Goal: Information Seeking & Learning: Compare options

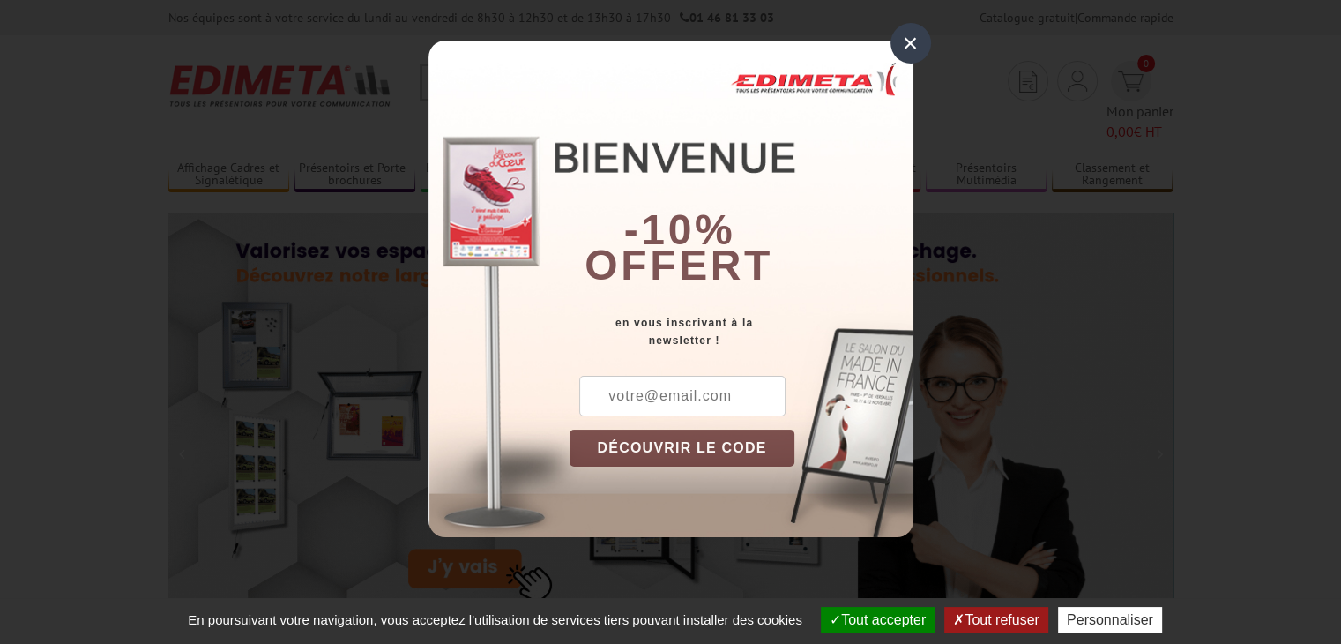
click at [906, 43] on div "×" at bounding box center [910, 43] width 41 height 41
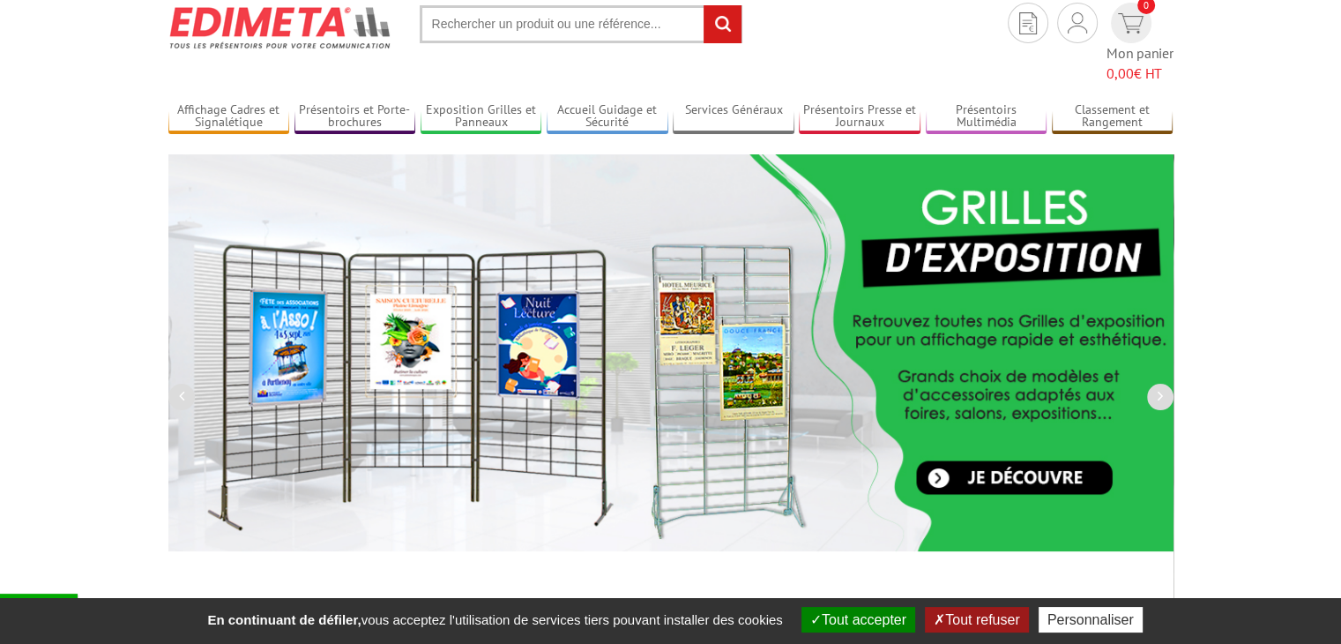
scroll to position [88, 0]
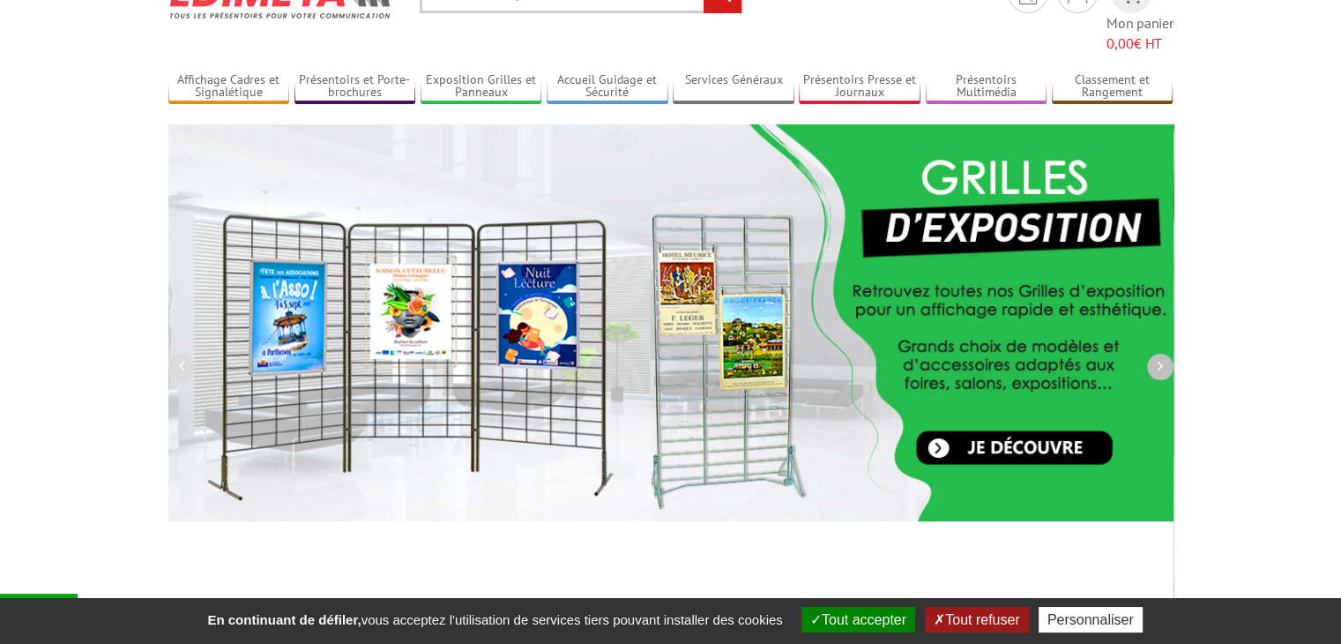
click at [1158, 358] on icon "button" at bounding box center [1159, 366] width 5 height 16
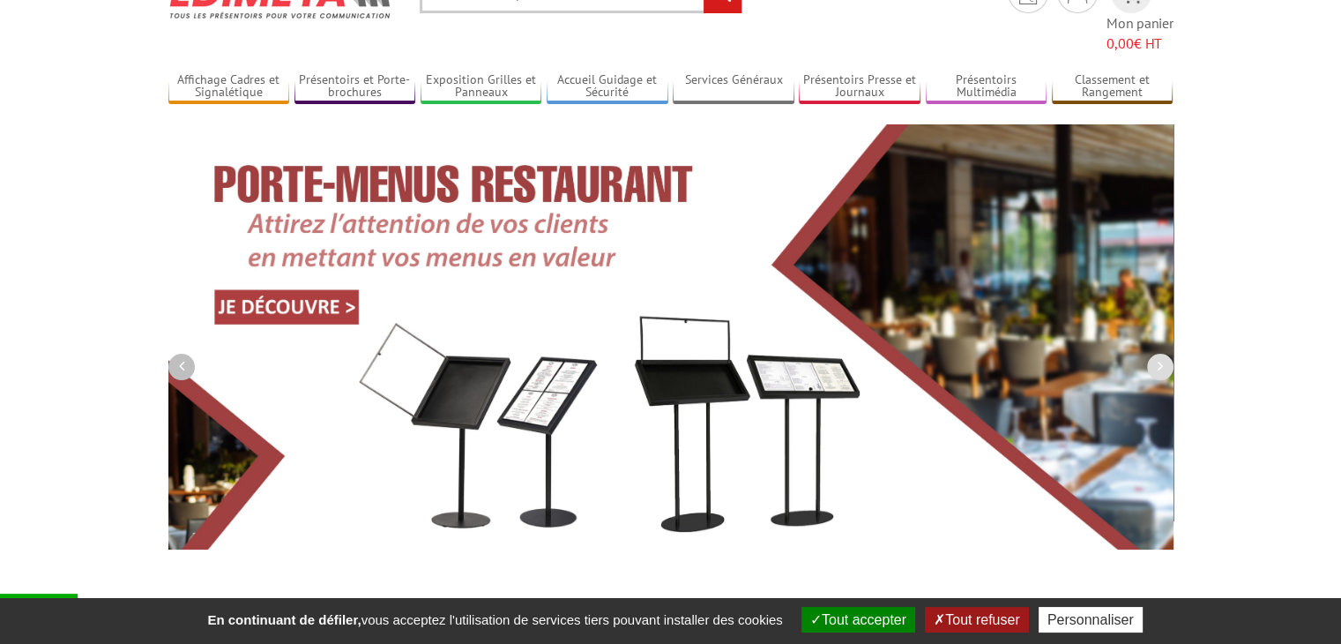
click at [183, 354] on button "button" at bounding box center [181, 367] width 26 height 26
click at [176, 354] on button "button" at bounding box center [181, 367] width 26 height 26
click at [1158, 358] on icon "button" at bounding box center [1159, 366] width 5 height 16
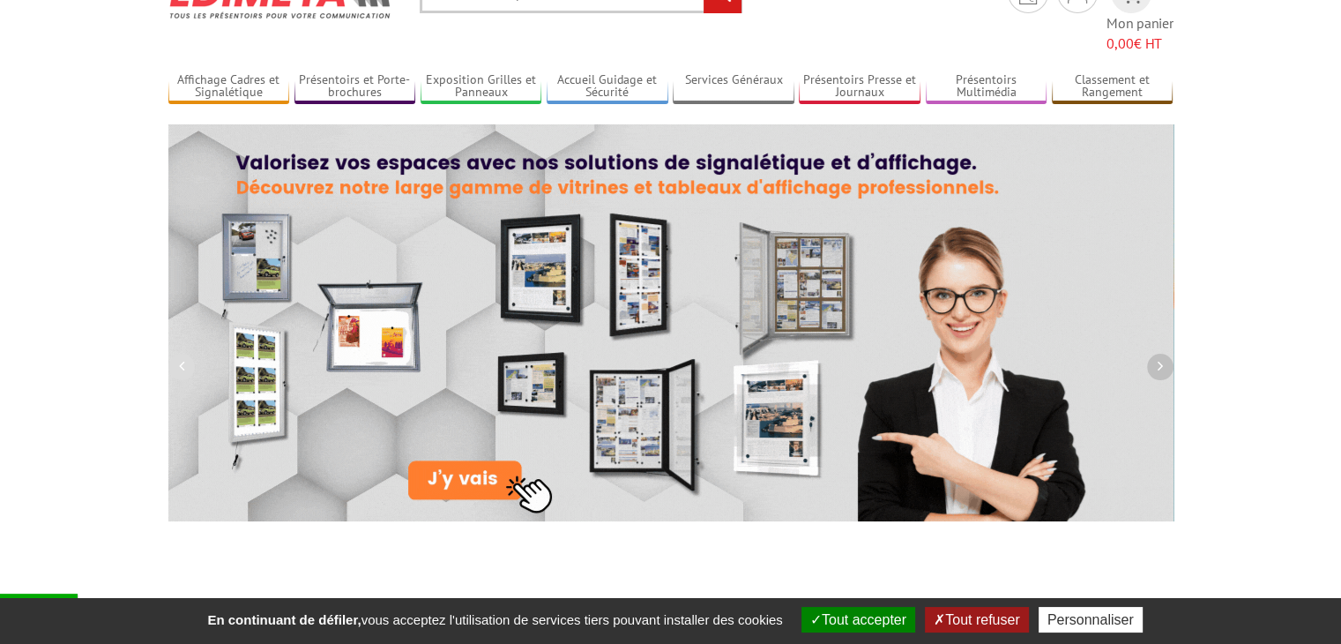
click at [1158, 358] on icon "button" at bounding box center [1159, 366] width 5 height 16
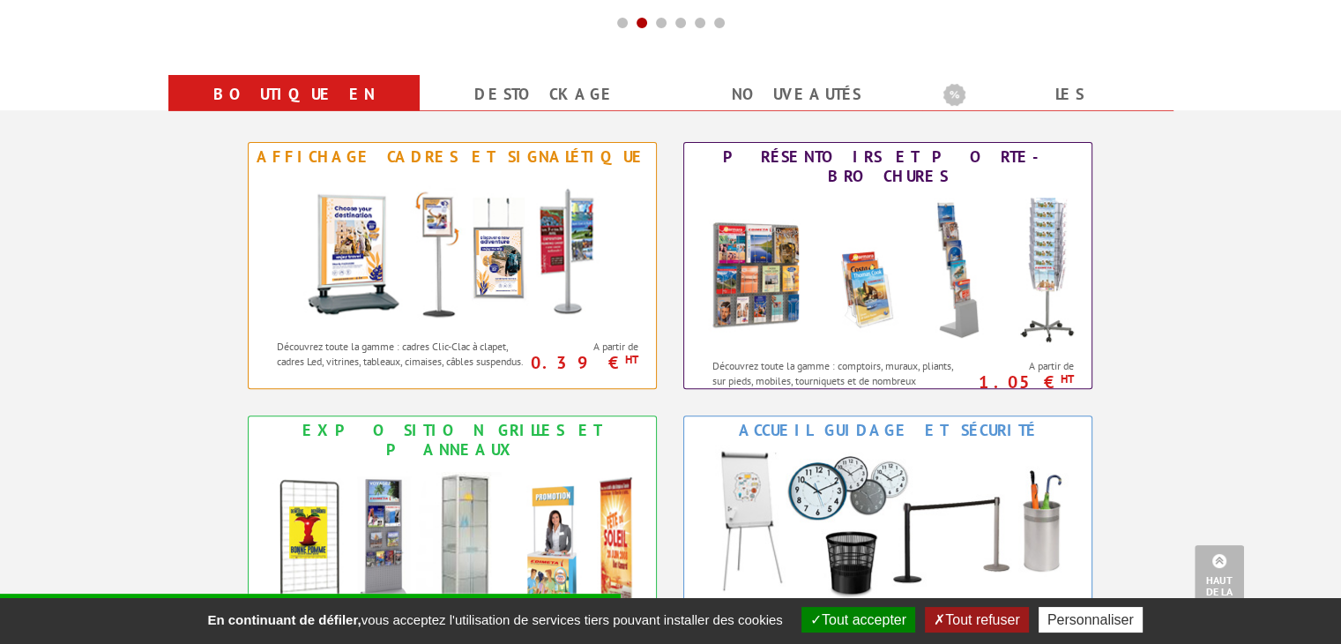
scroll to position [705, 0]
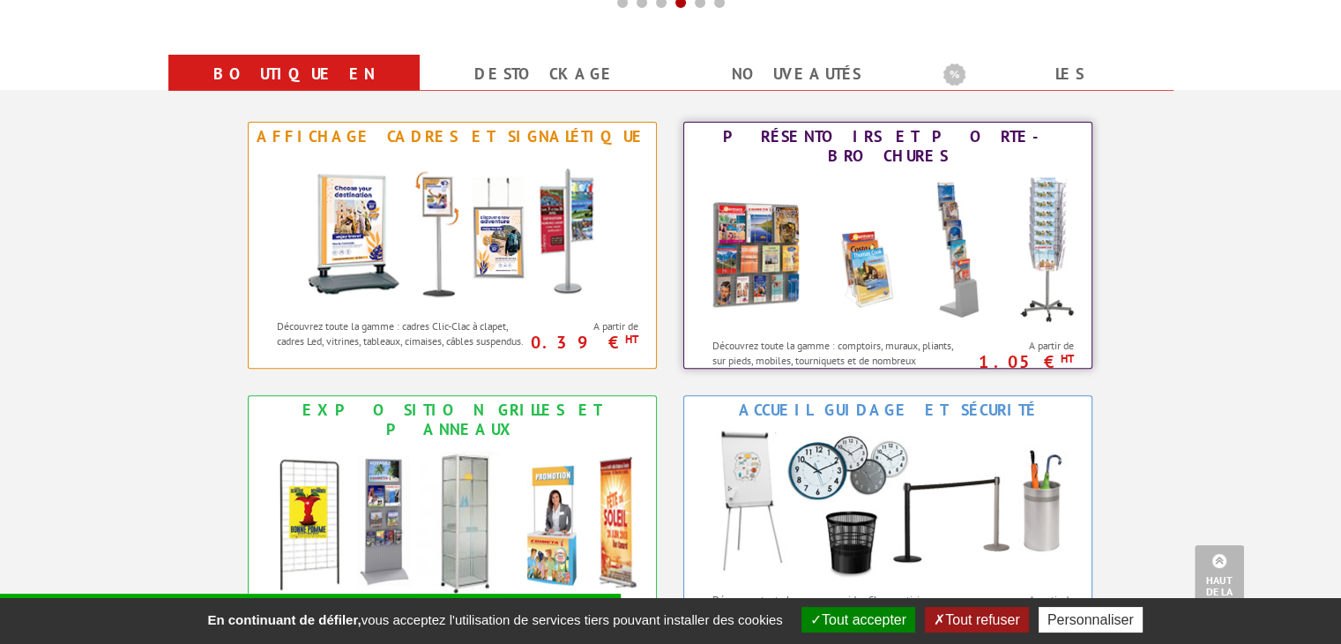
click at [769, 219] on img at bounding box center [888, 249] width 388 height 159
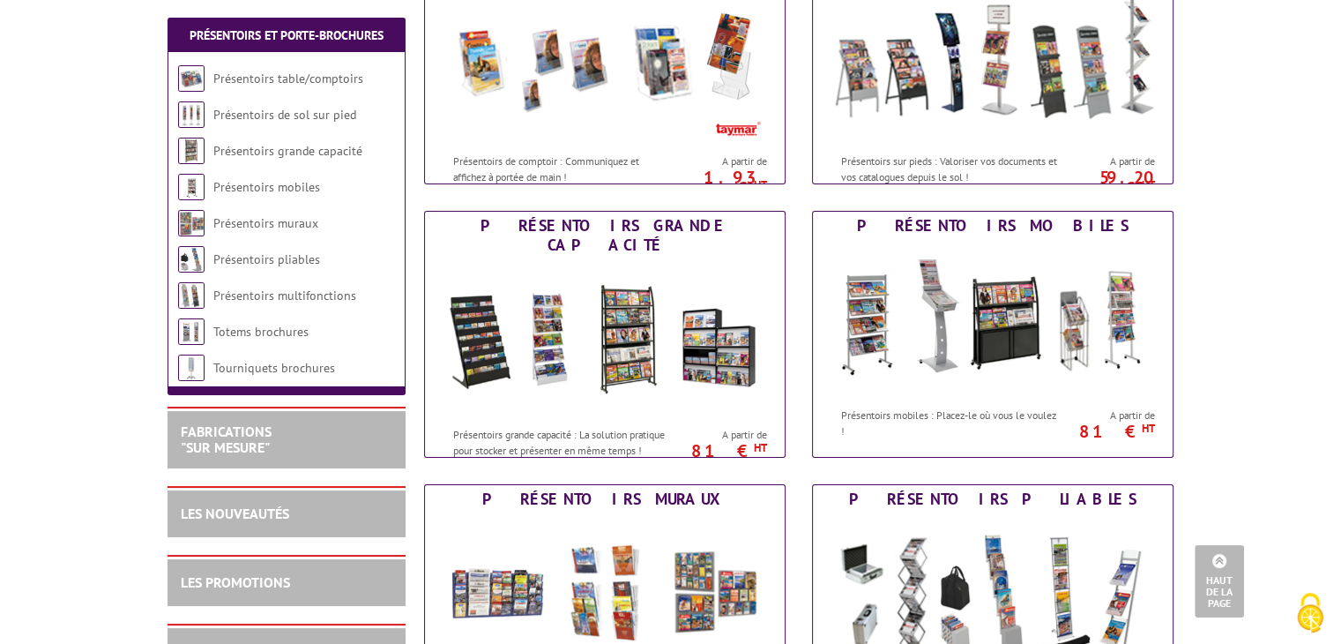
scroll to position [441, 0]
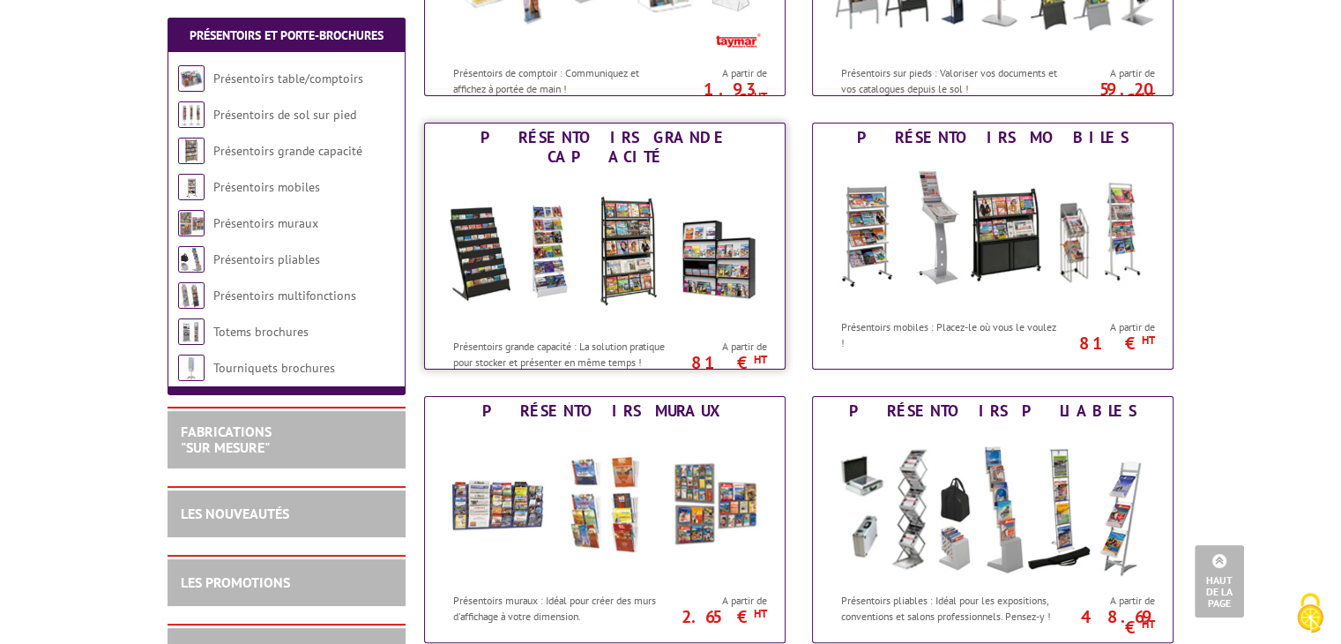
click at [639, 230] on img at bounding box center [605, 250] width 326 height 159
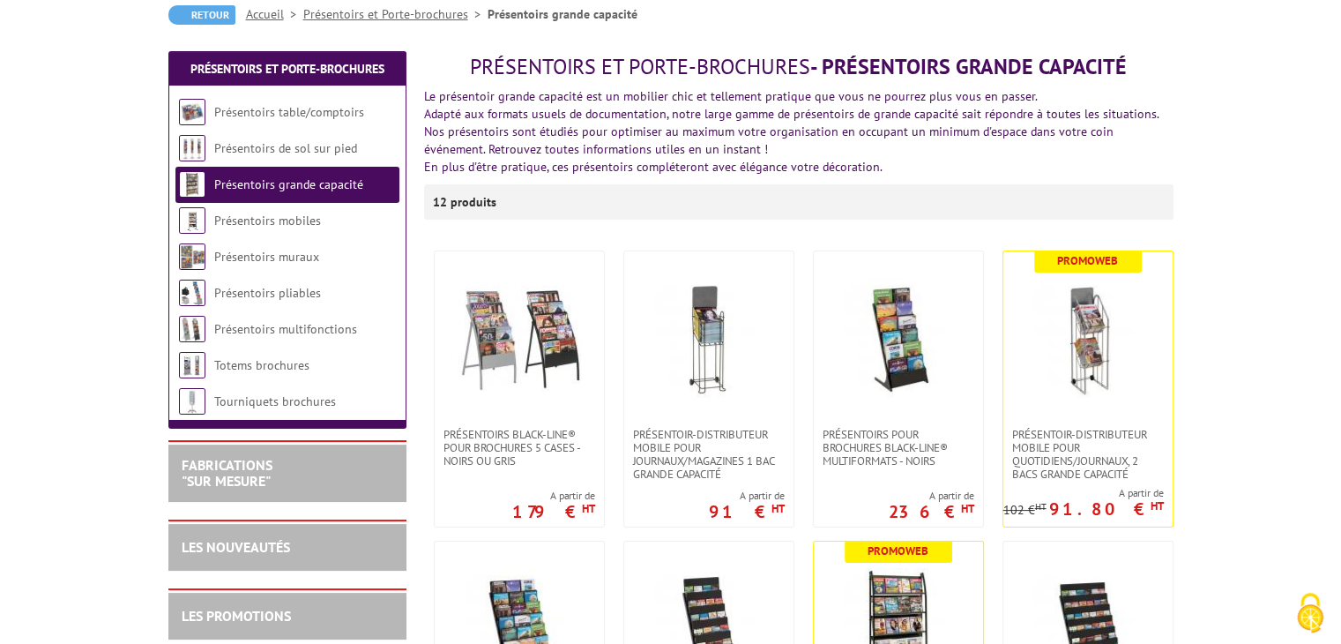
scroll to position [264, 0]
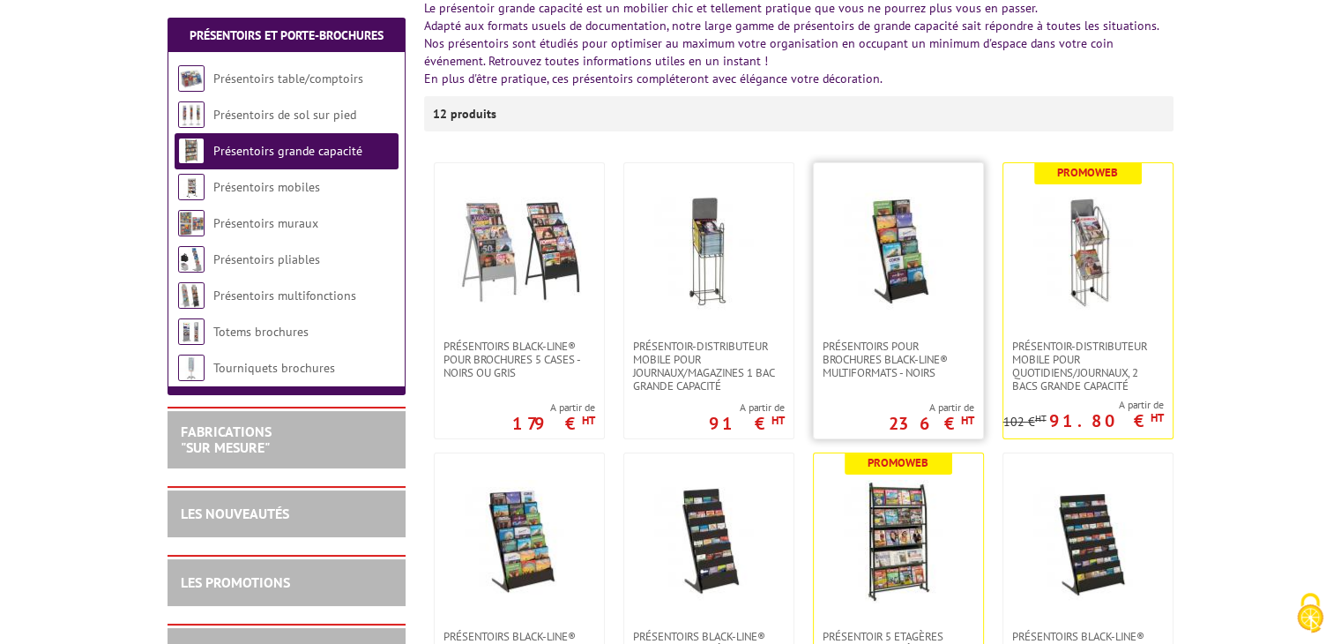
click at [893, 257] on img at bounding box center [898, 251] width 123 height 123
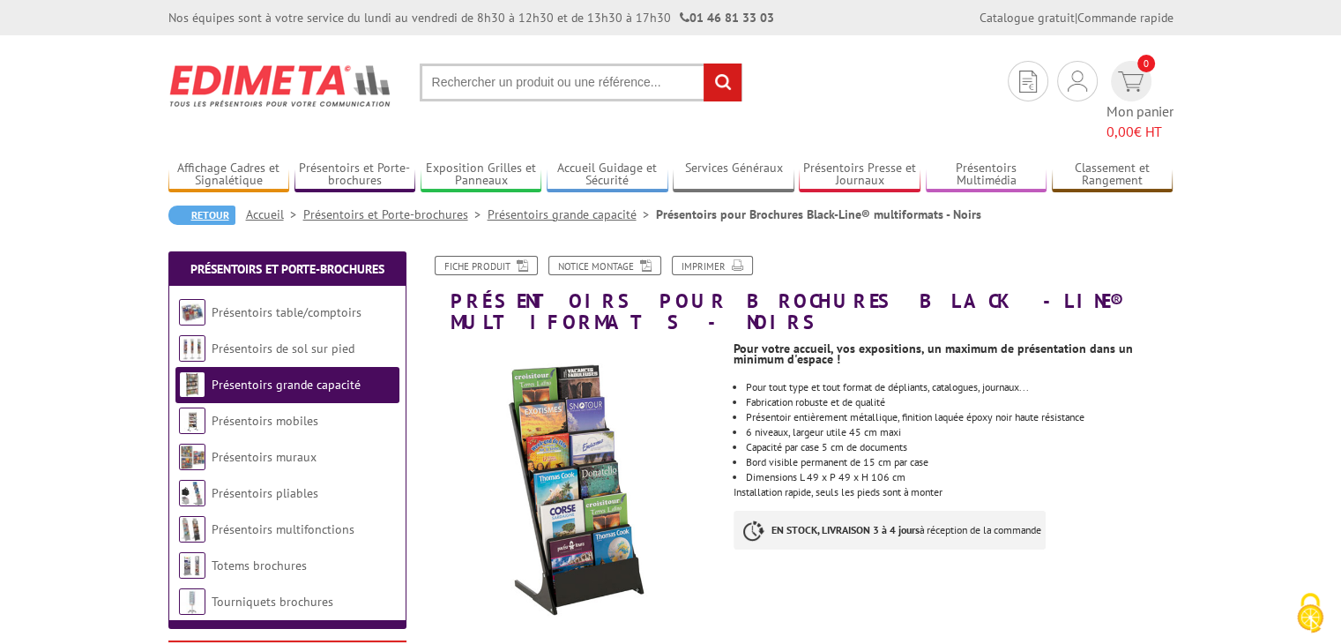
click at [192, 205] on link "Retour" at bounding box center [201, 214] width 67 height 19
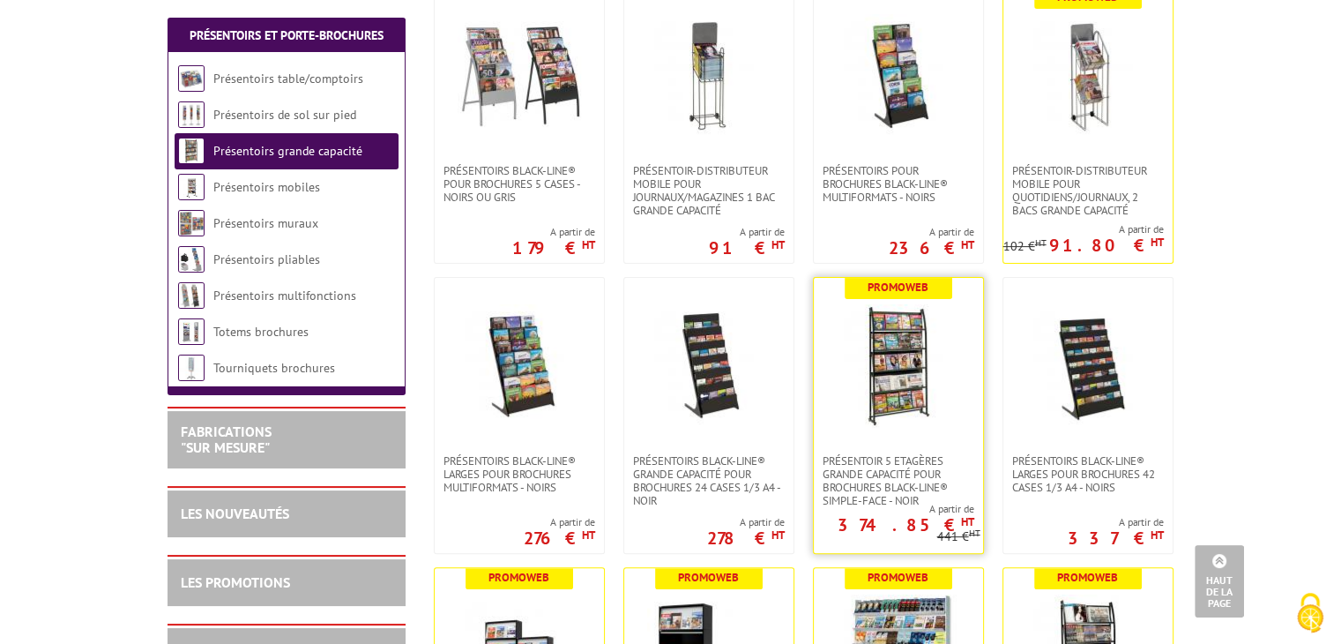
scroll to position [528, 0]
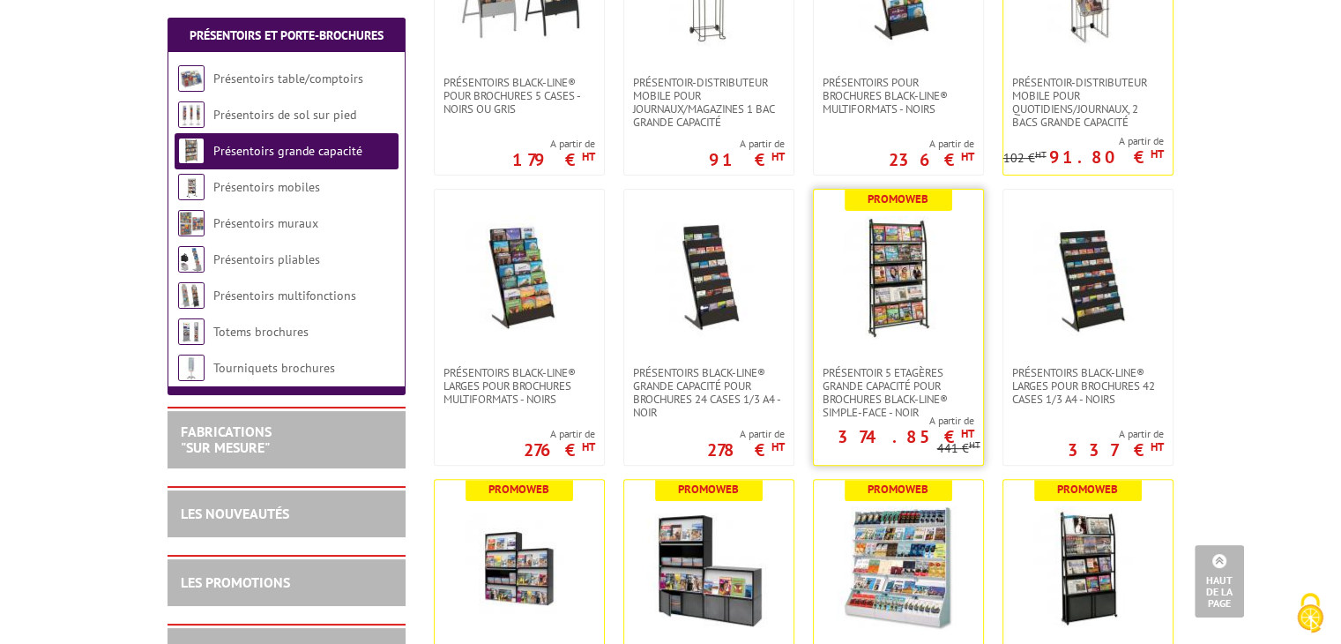
drag, startPoint x: 899, startPoint y: 294, endPoint x: 885, endPoint y: 292, distance: 14.2
click at [898, 294] on img at bounding box center [898, 277] width 123 height 123
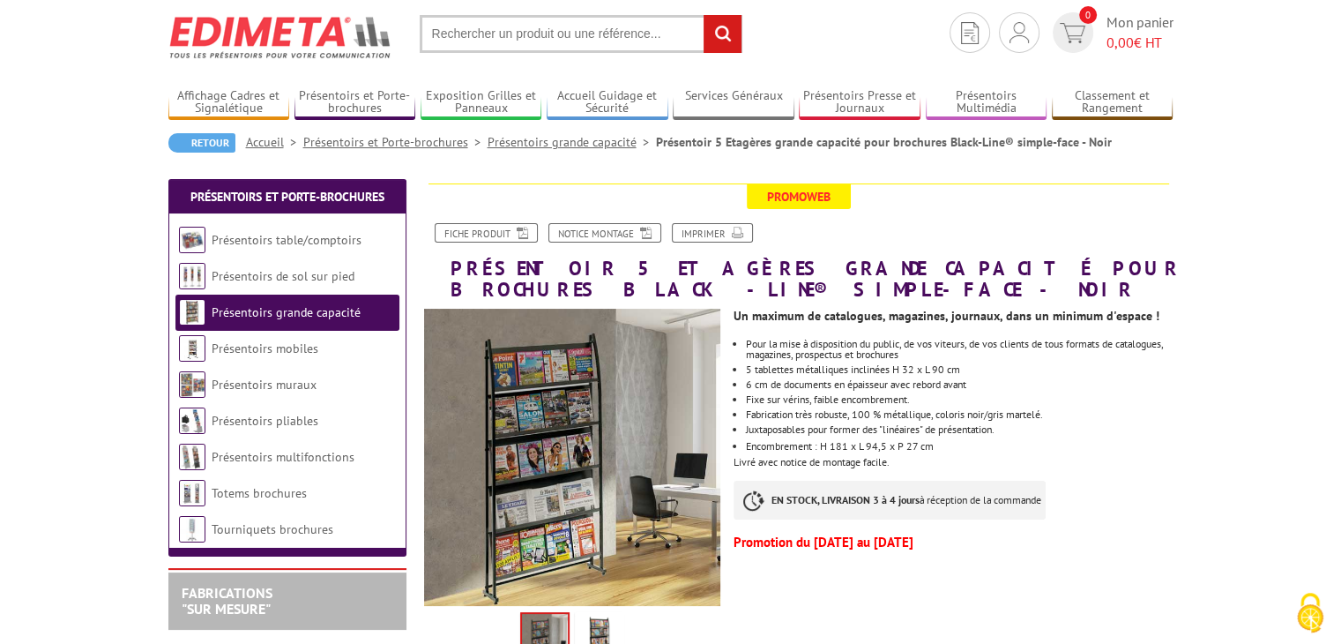
scroll to position [88, 0]
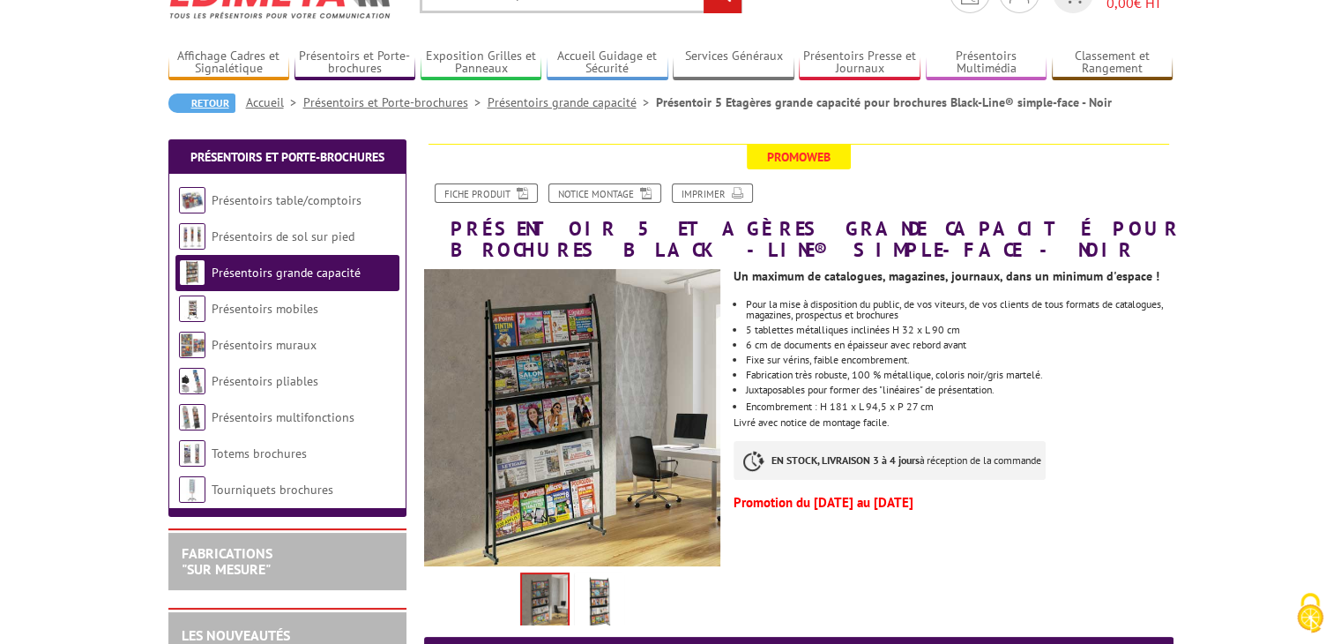
click at [205, 100] on link "Retour" at bounding box center [201, 102] width 67 height 19
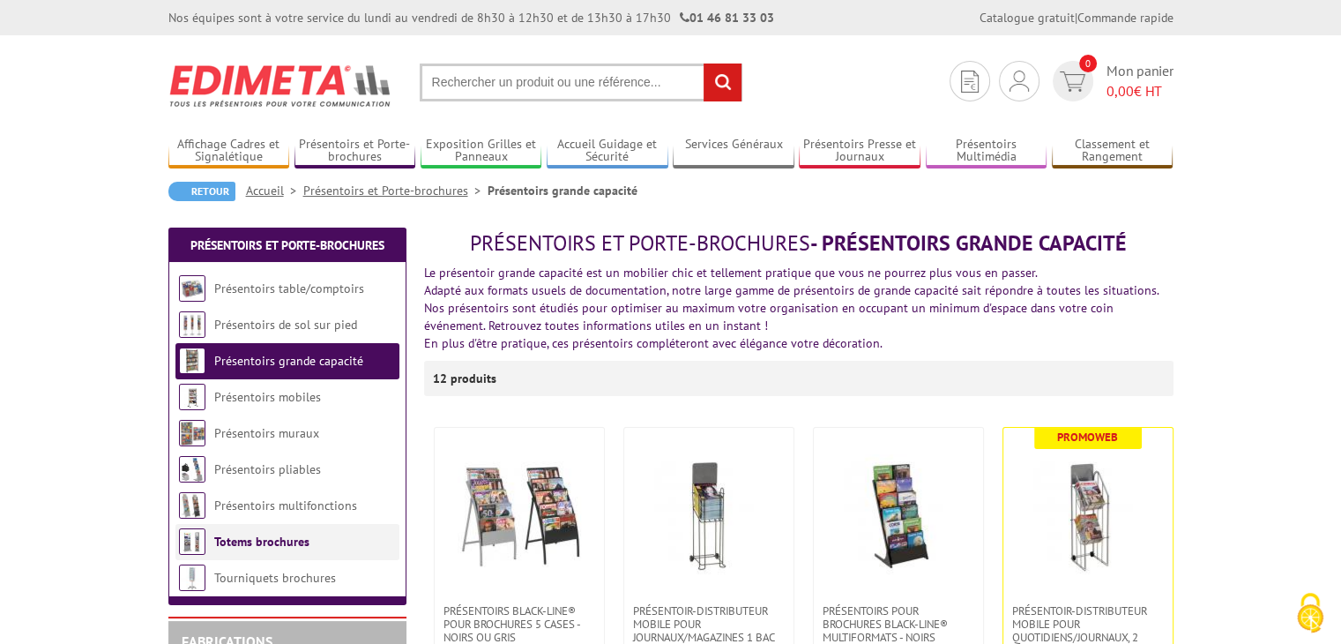
click at [247, 539] on link "Totems brochures" at bounding box center [261, 541] width 95 height 16
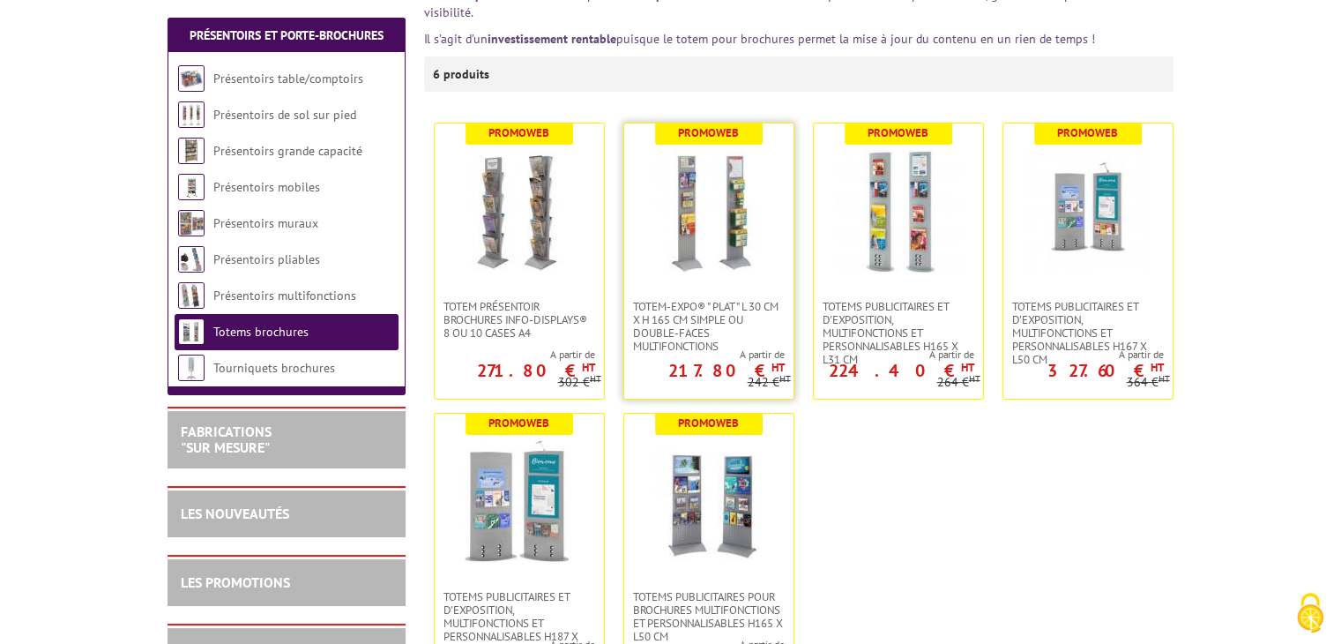
scroll to position [353, 0]
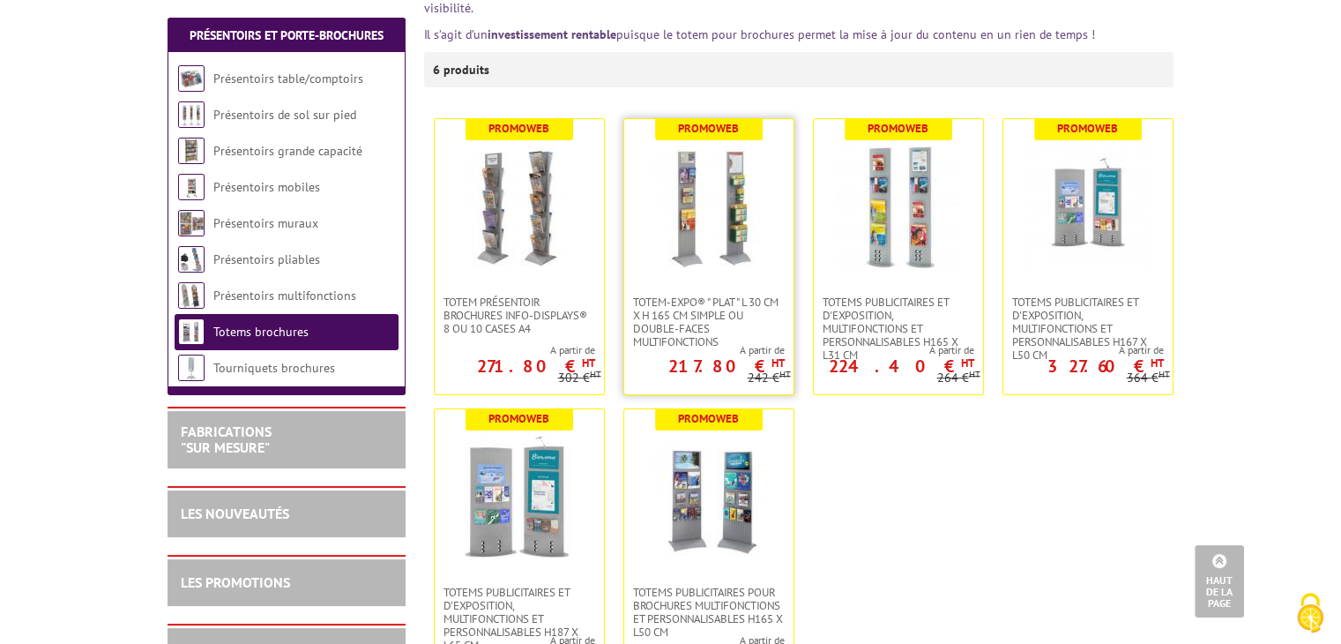
click at [702, 228] on img at bounding box center [708, 206] width 123 height 123
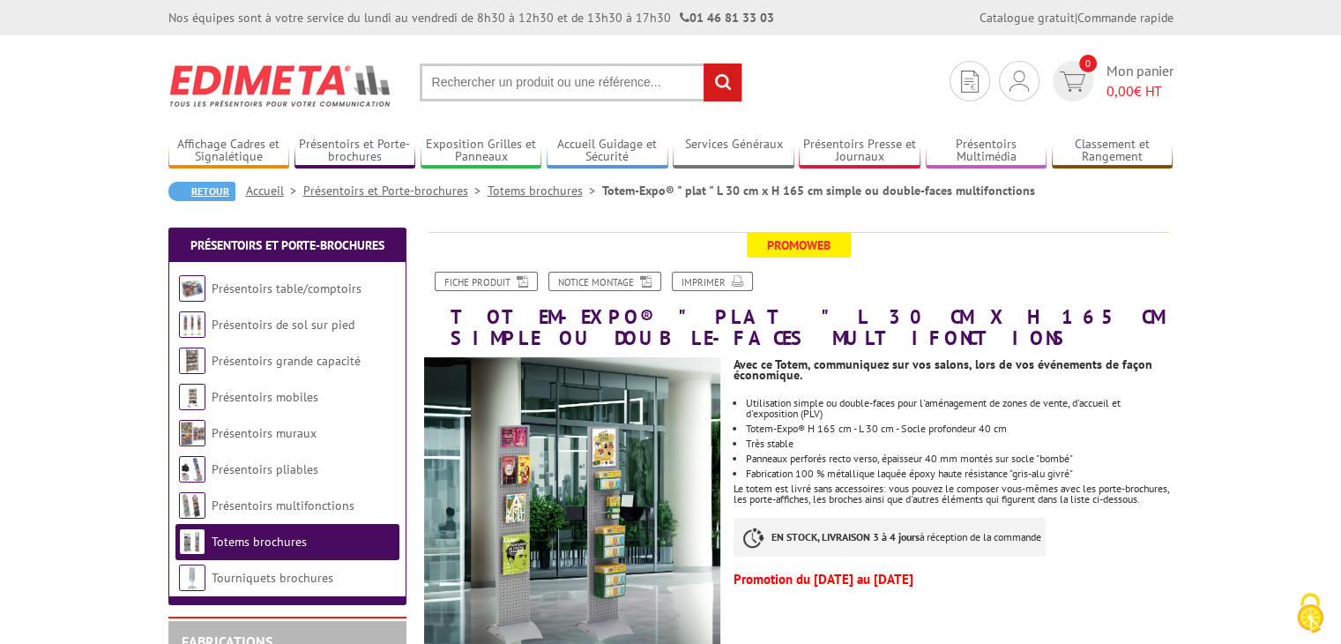
click at [211, 197] on link "Retour" at bounding box center [201, 191] width 67 height 19
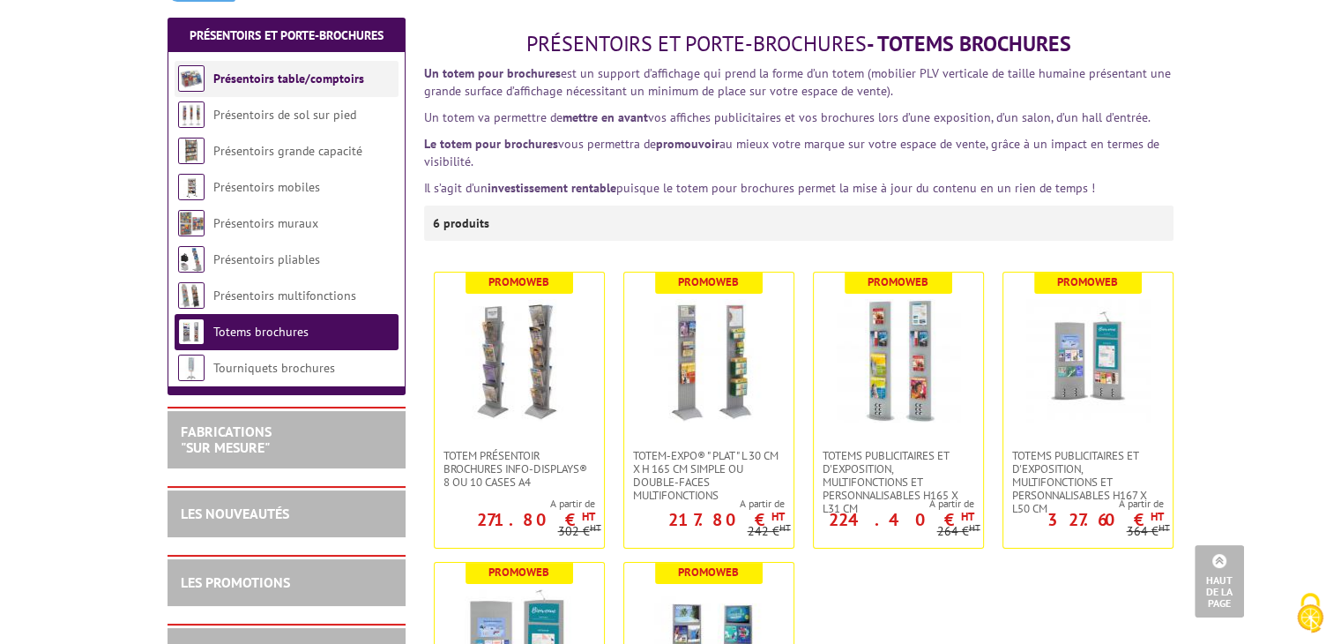
scroll to position [176, 0]
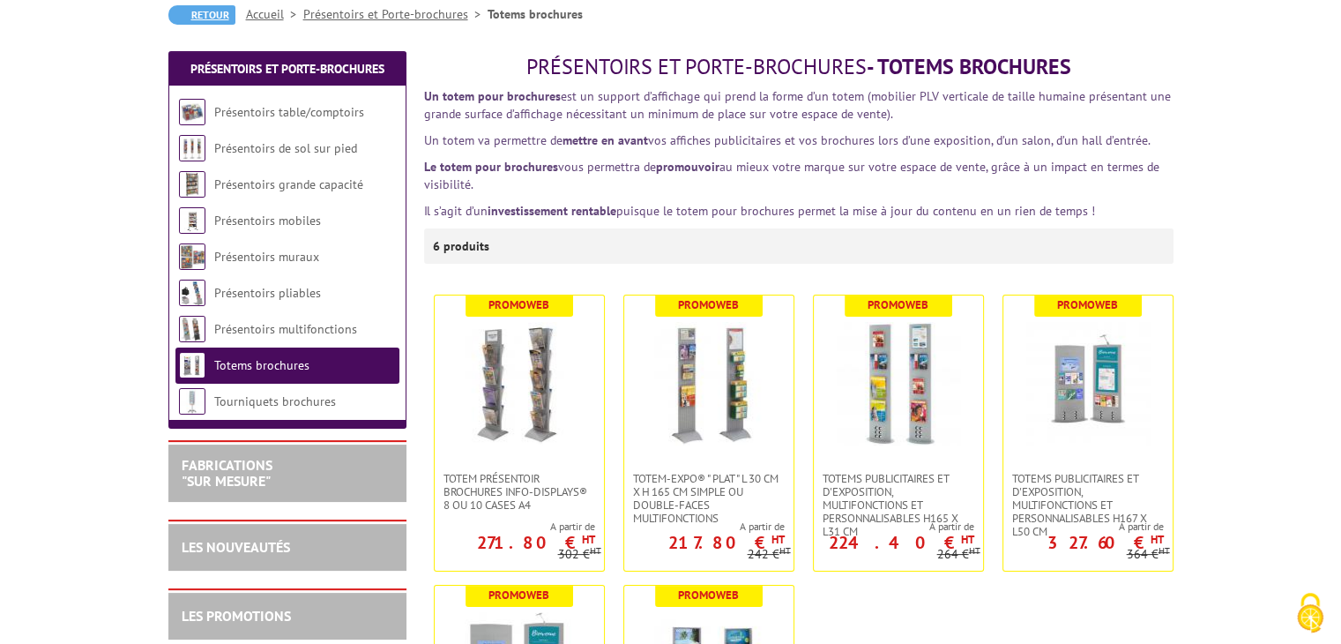
click at [182, 17] on link "Retour" at bounding box center [201, 14] width 67 height 19
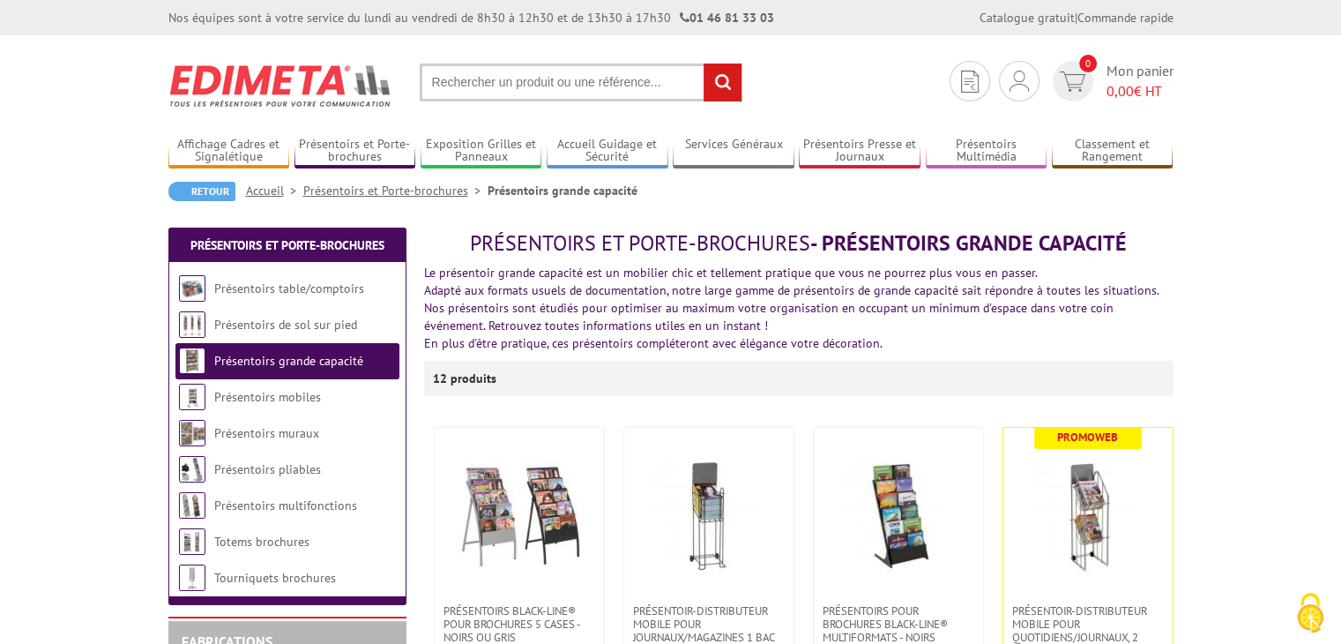
scroll to position [88, 0]
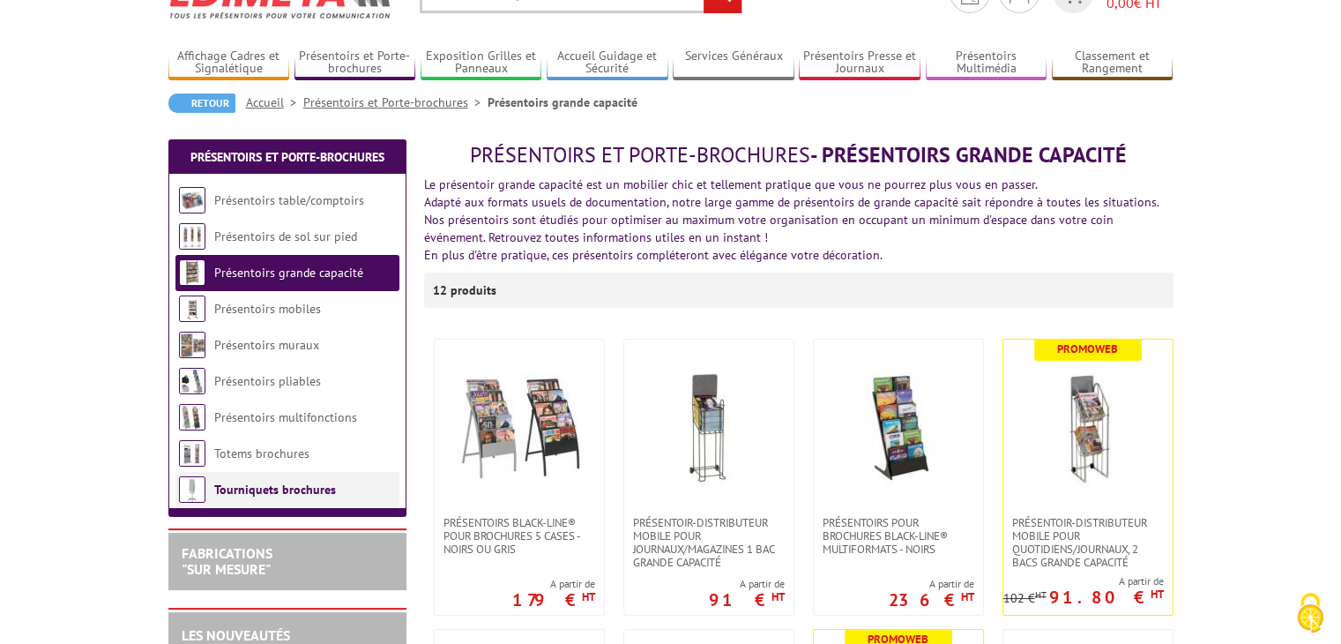
click at [285, 487] on link "Tourniquets brochures" at bounding box center [275, 489] width 122 height 16
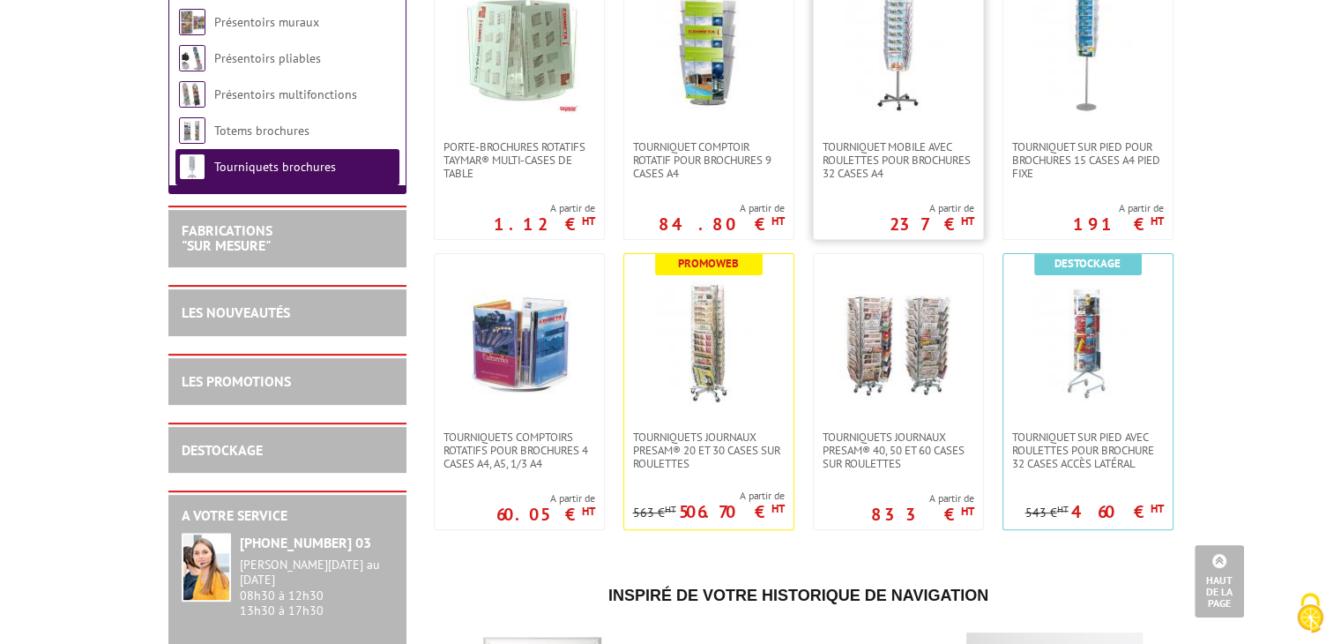
scroll to position [264, 0]
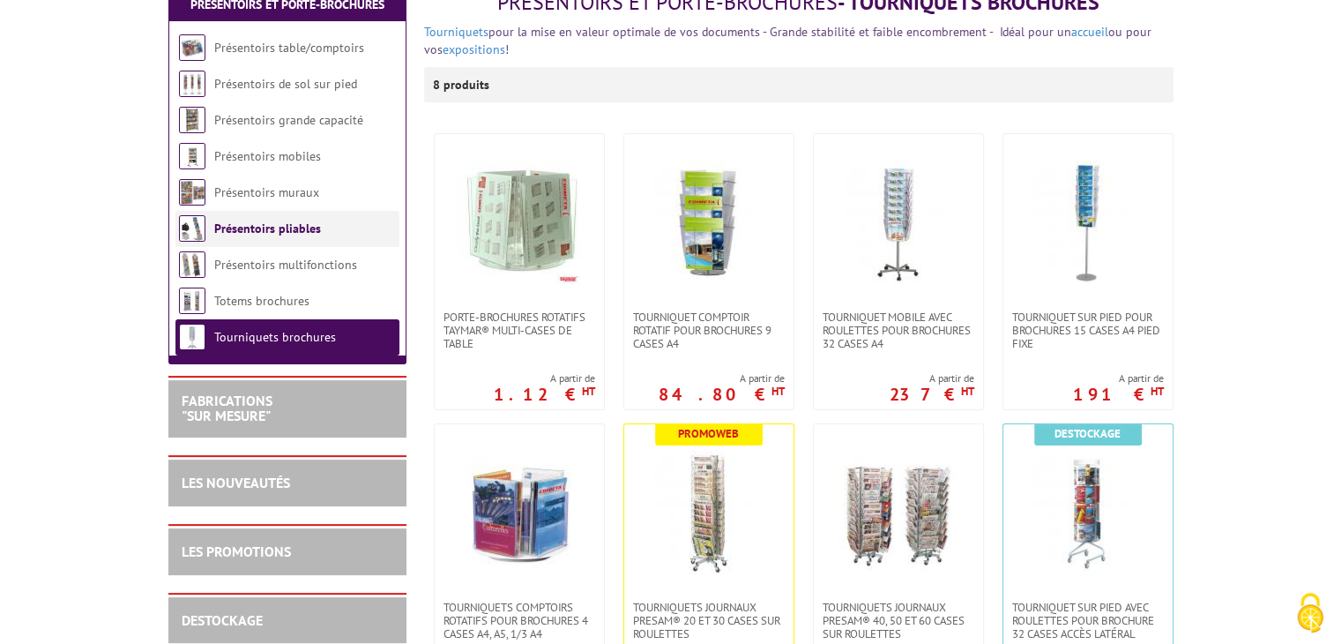
click at [214, 220] on link "Présentoirs pliables" at bounding box center [267, 228] width 107 height 16
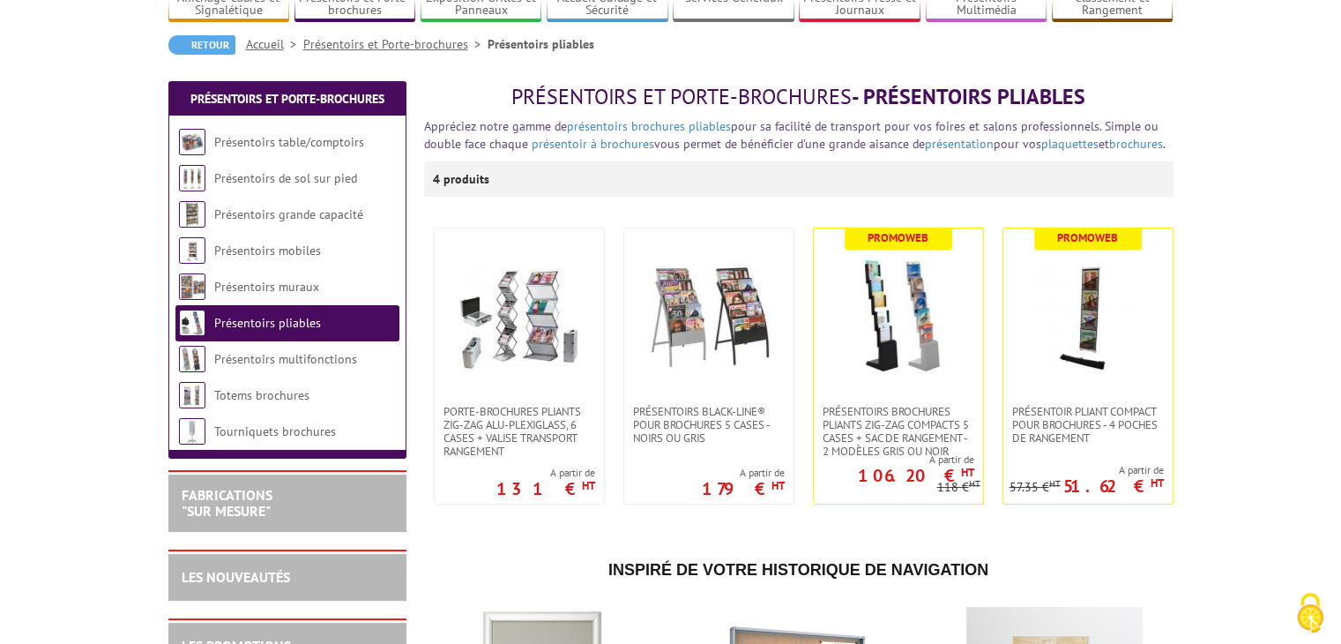
scroll to position [176, 0]
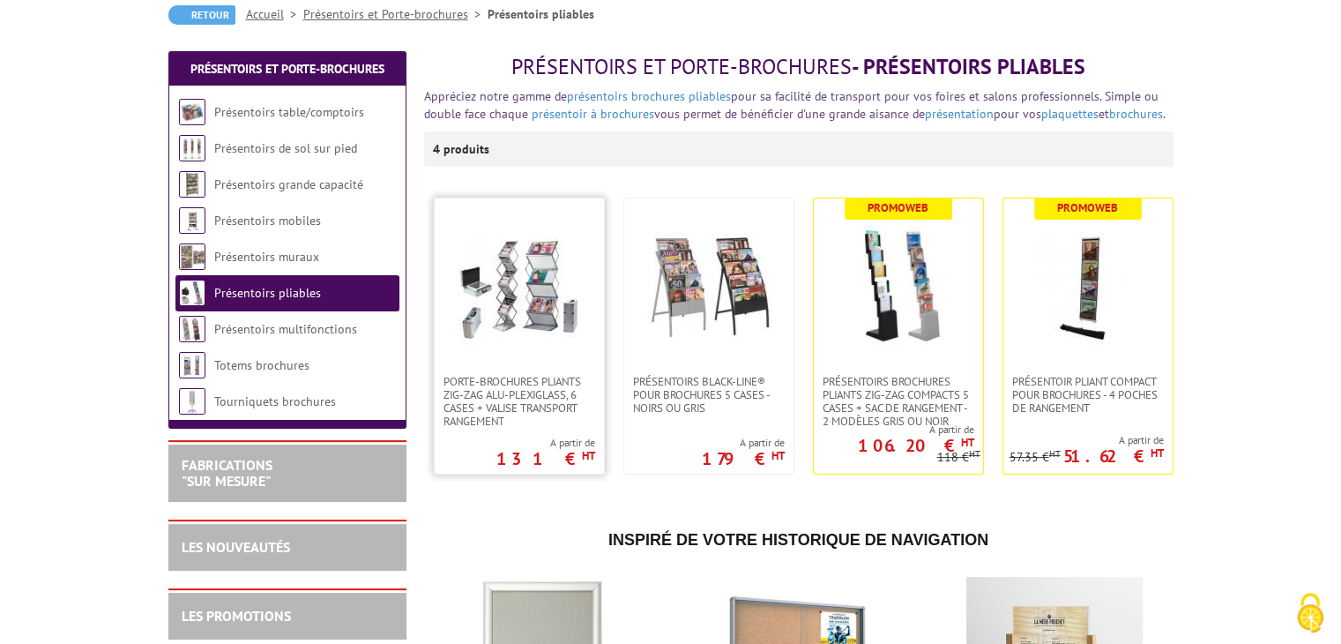
click at [561, 353] on link at bounding box center [519, 286] width 169 height 176
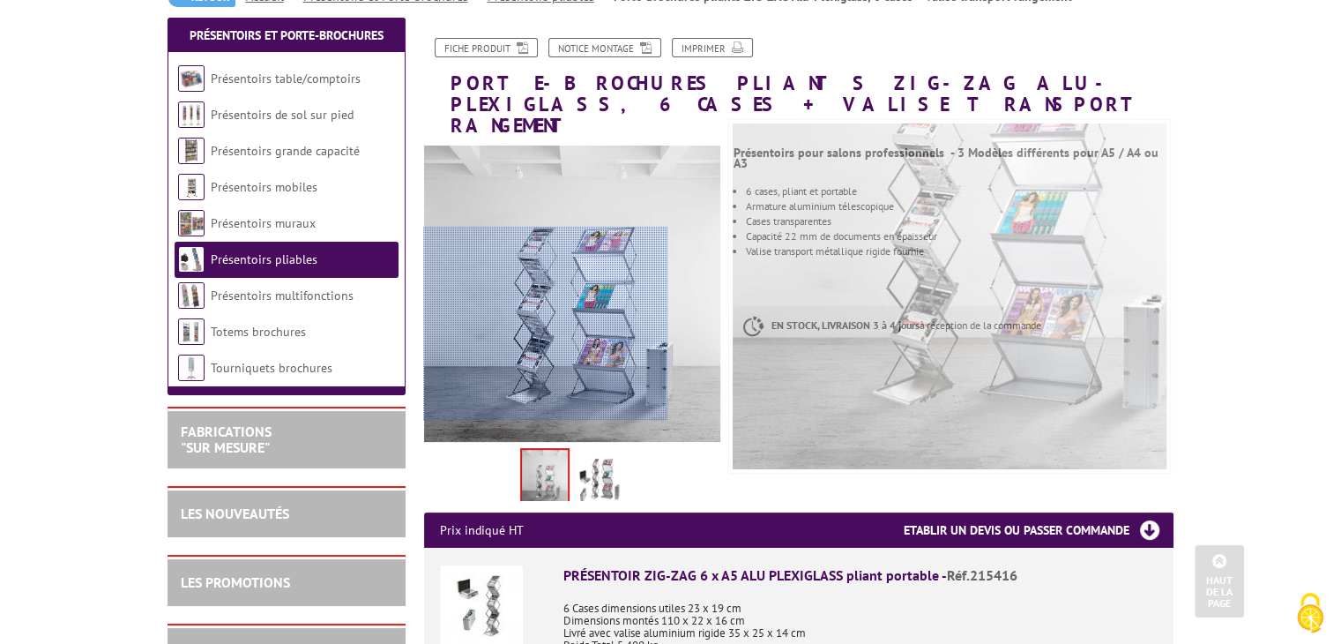
scroll to position [88, 0]
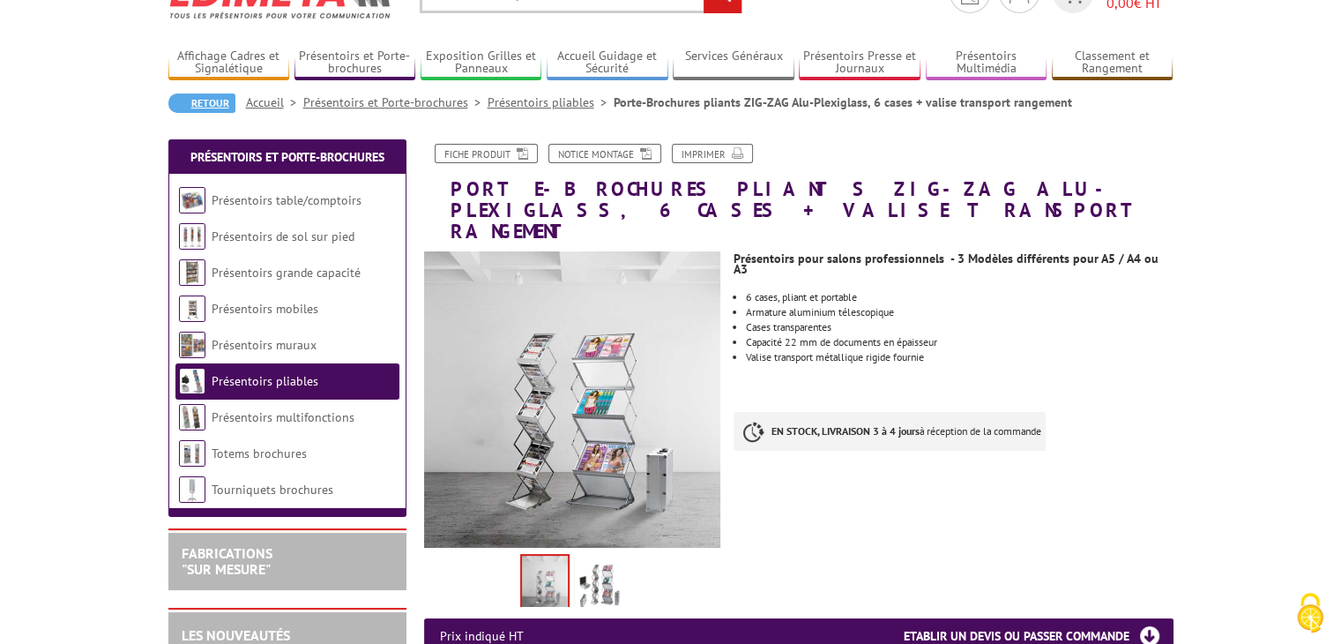
click at [205, 100] on link "Retour" at bounding box center [201, 102] width 67 height 19
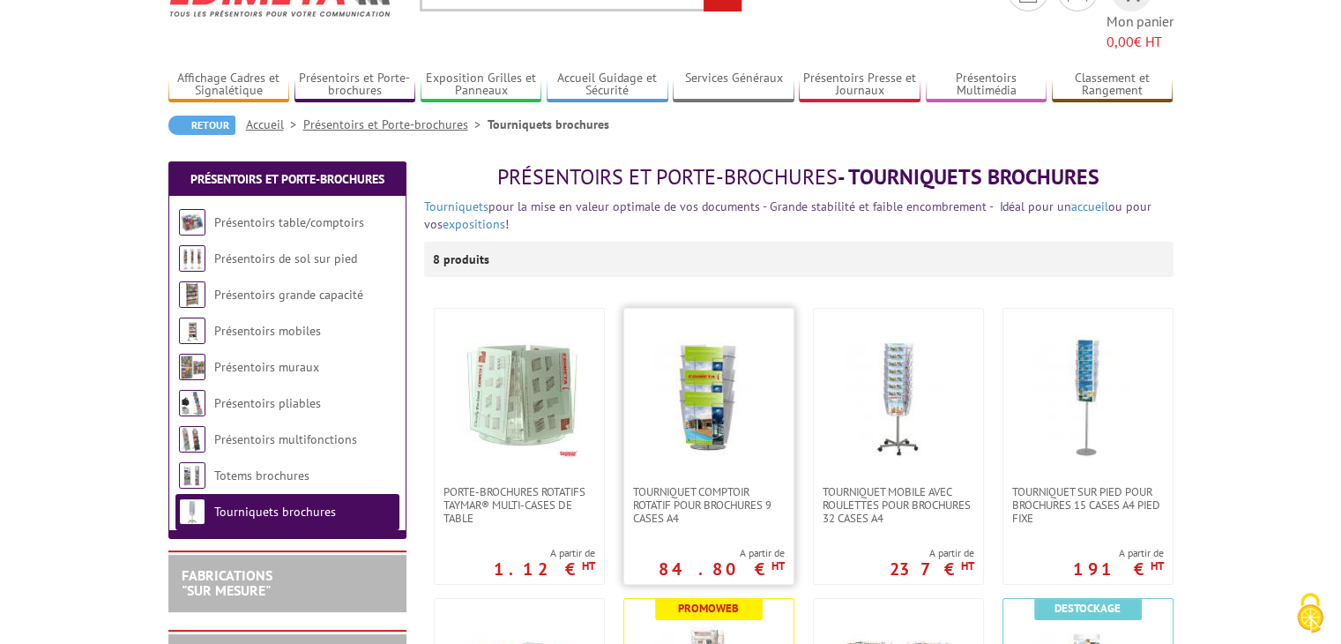
scroll to position [88, 0]
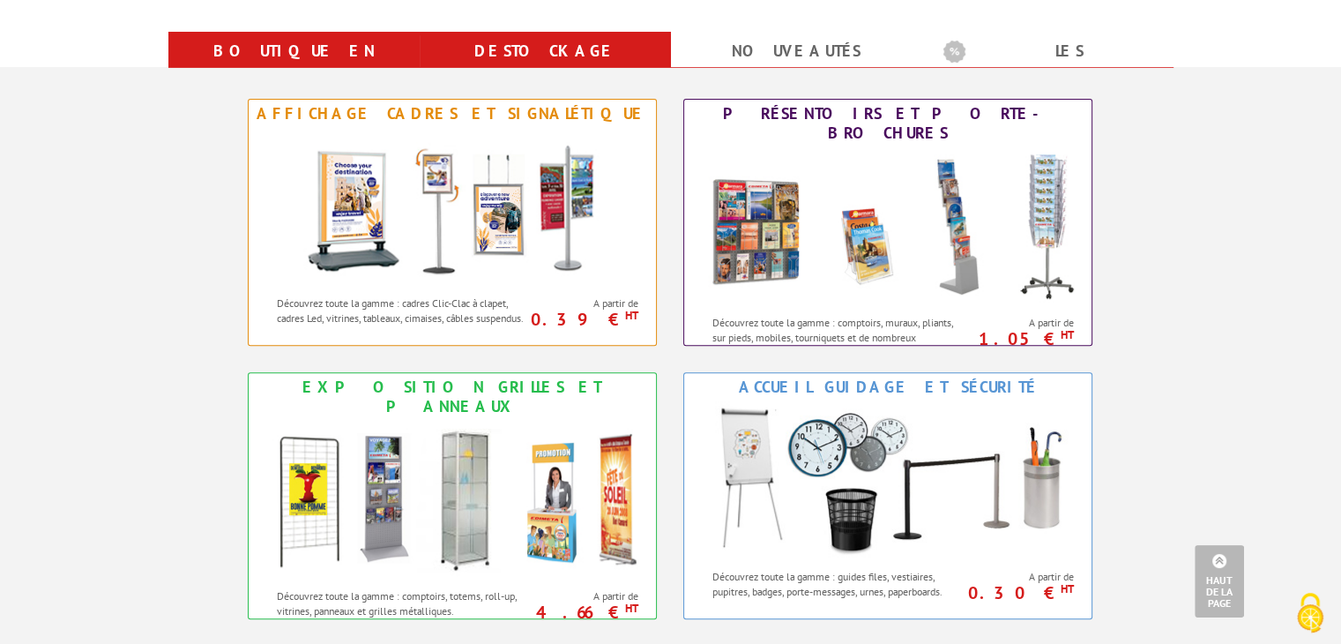
click at [563, 54] on link "Destockage" at bounding box center [545, 51] width 209 height 32
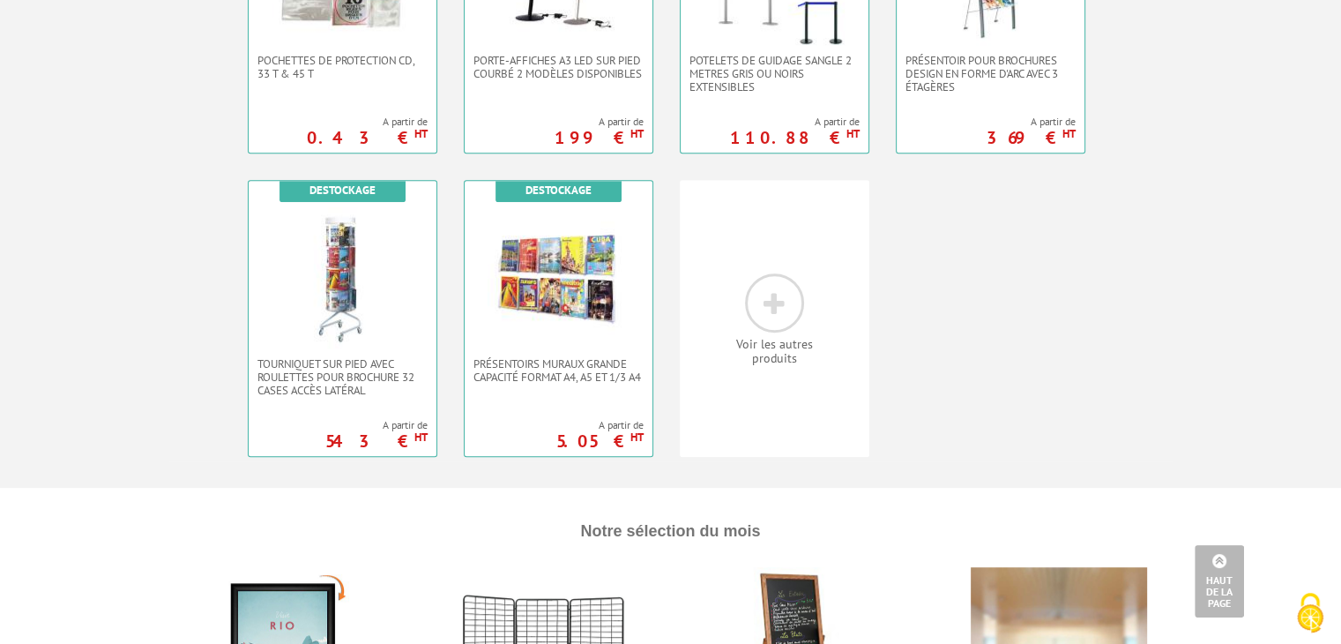
scroll to position [970, 0]
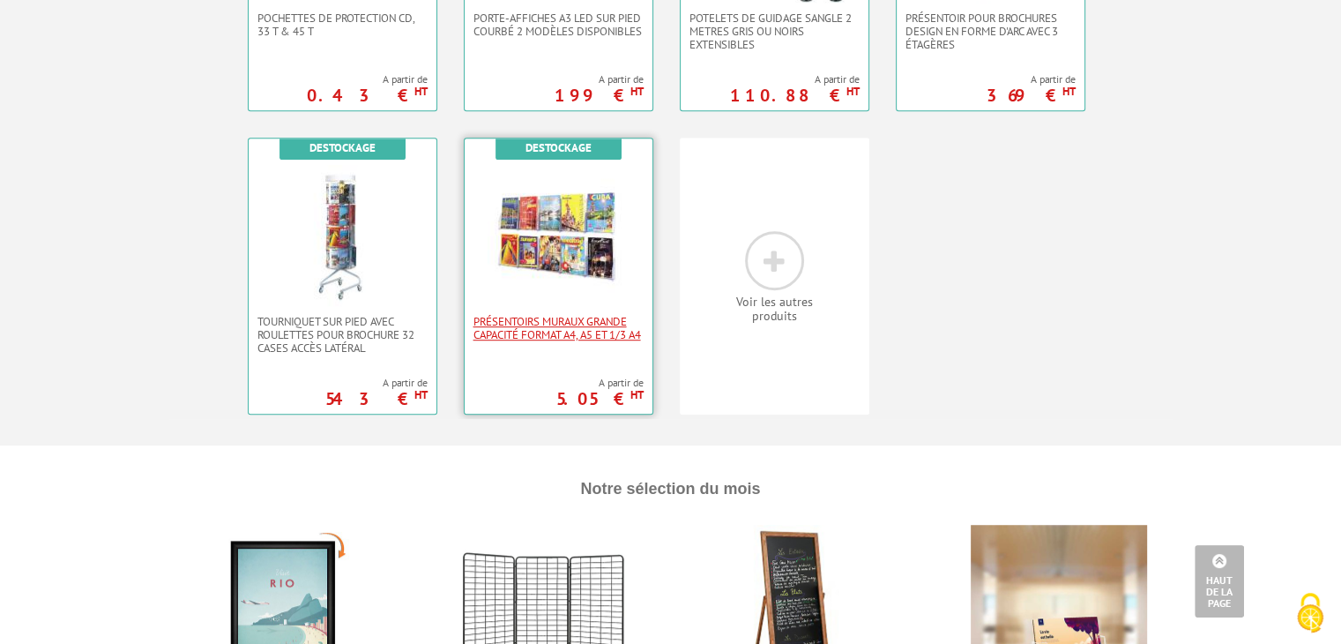
click at [575, 339] on span "PRÉSENTOIRS MURAUX GRANDE CAPACITÉ FORMAT A4, A5 ET 1/3 A4" at bounding box center [558, 328] width 170 height 26
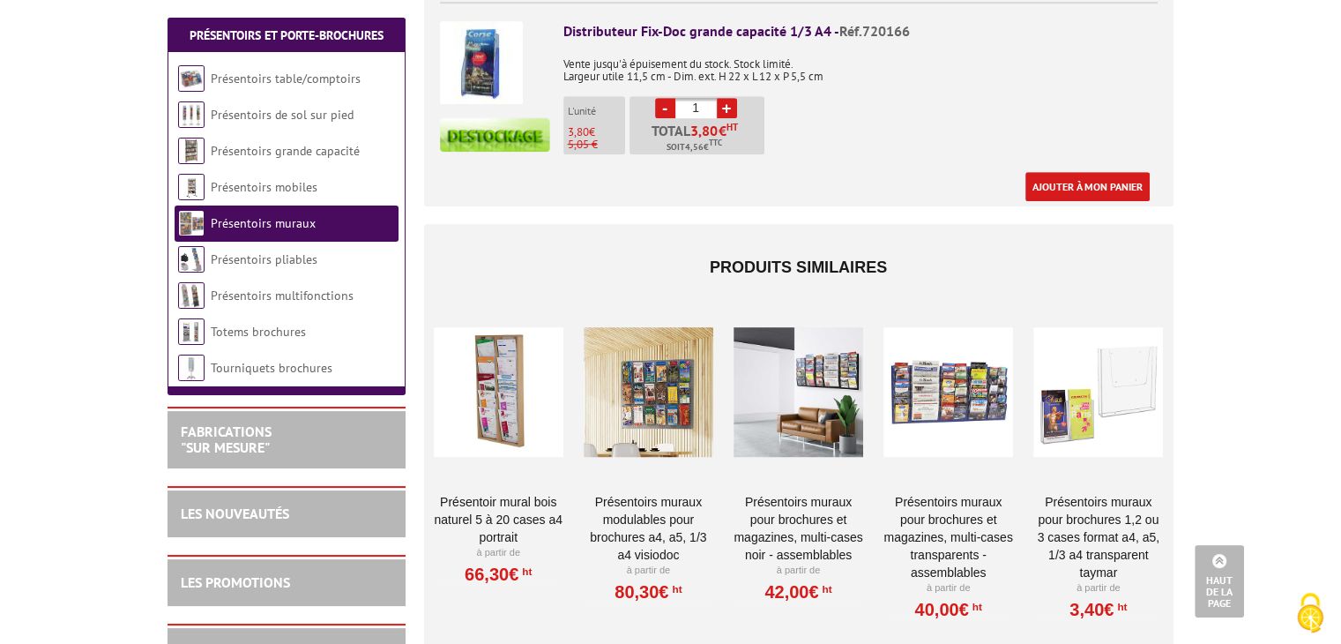
scroll to position [1234, 0]
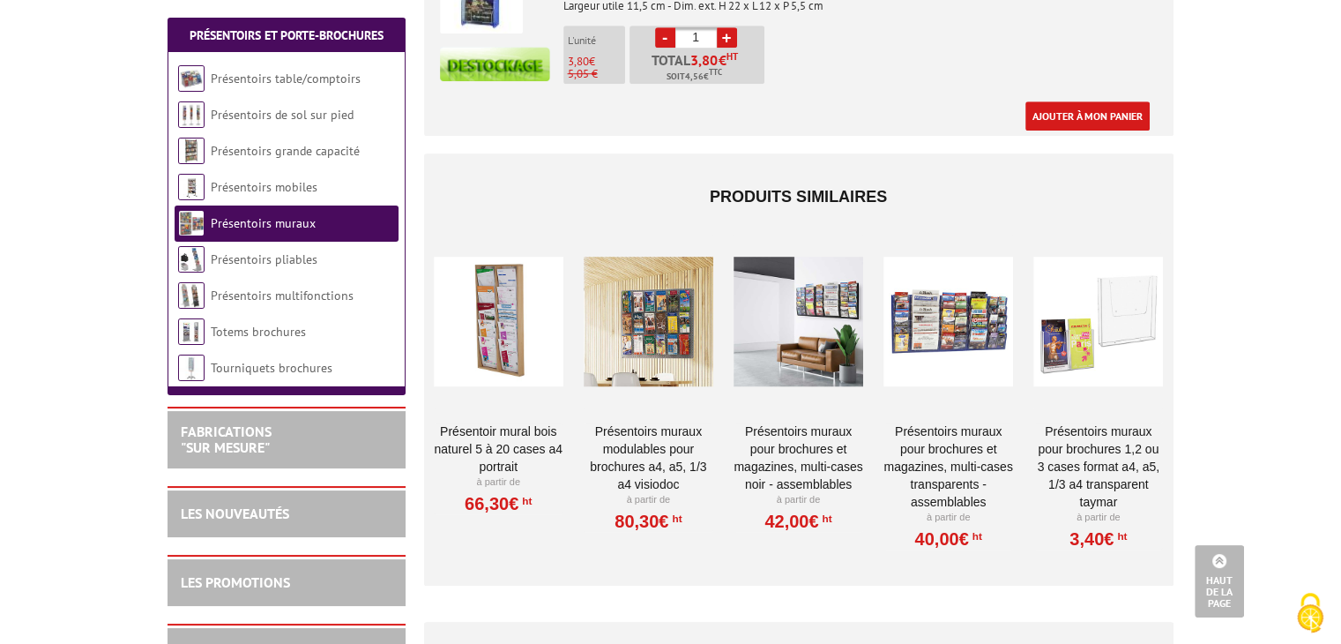
click at [659, 310] on div at bounding box center [649, 321] width 130 height 176
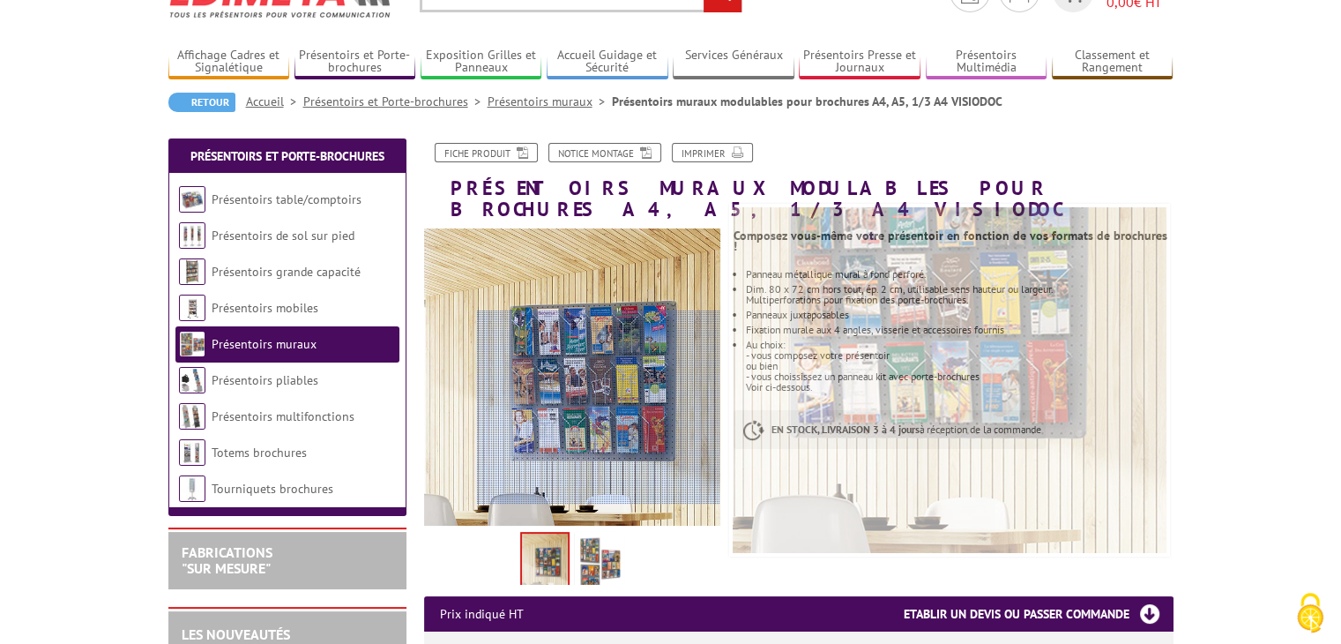
scroll to position [88, 0]
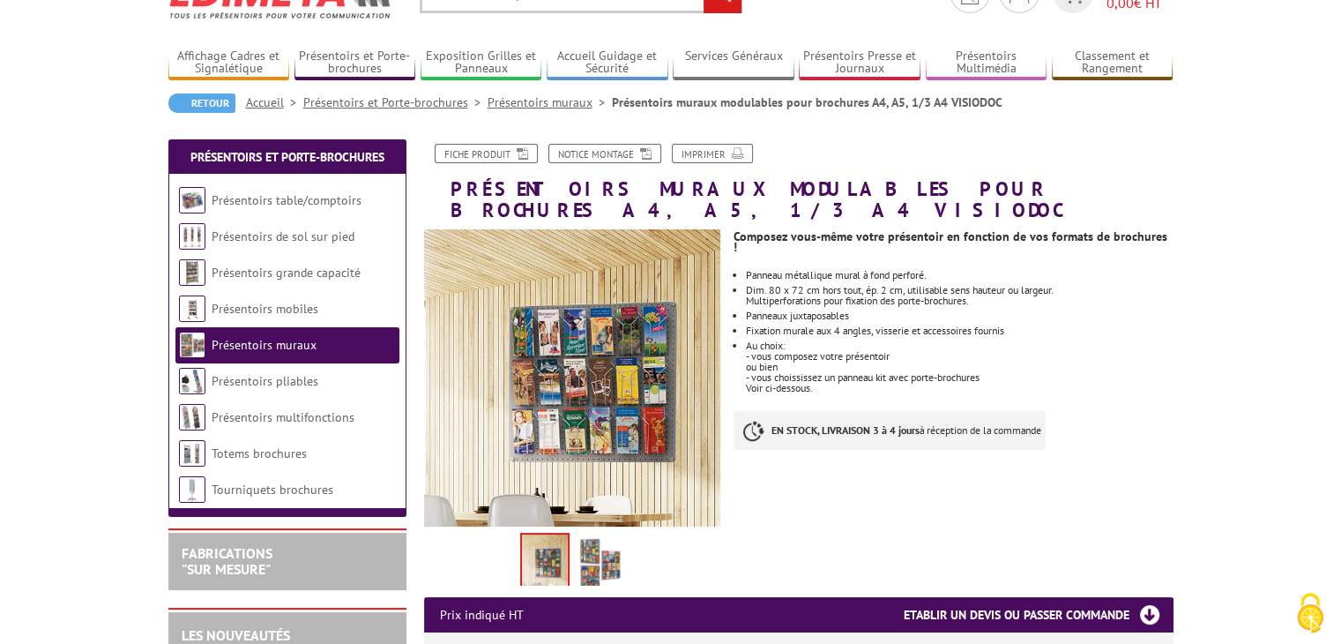
click at [534, 360] on img at bounding box center [572, 377] width 297 height 297
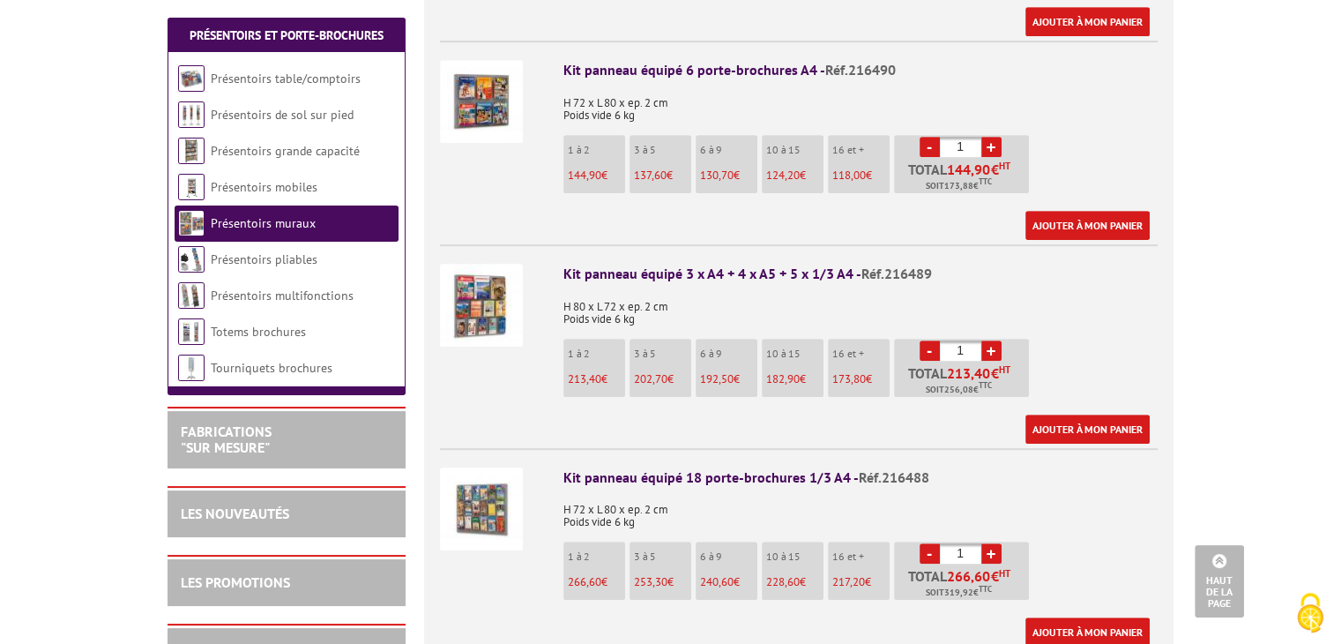
scroll to position [970, 0]
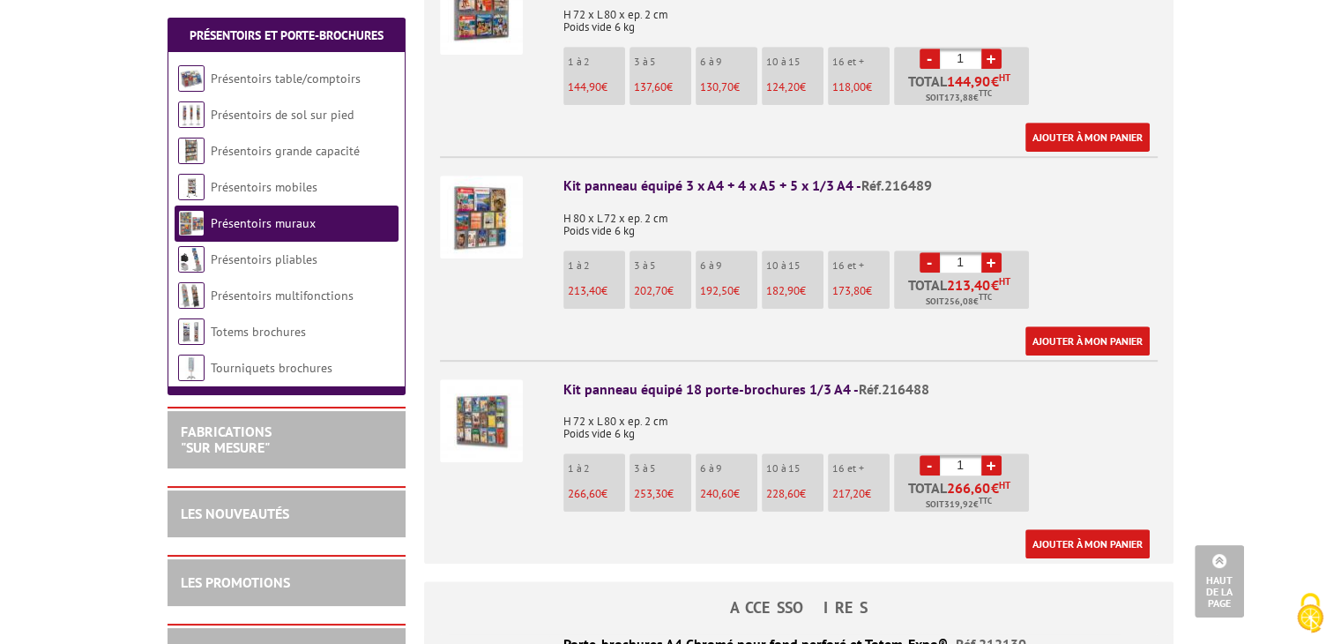
click at [501, 424] on img at bounding box center [481, 420] width 83 height 83
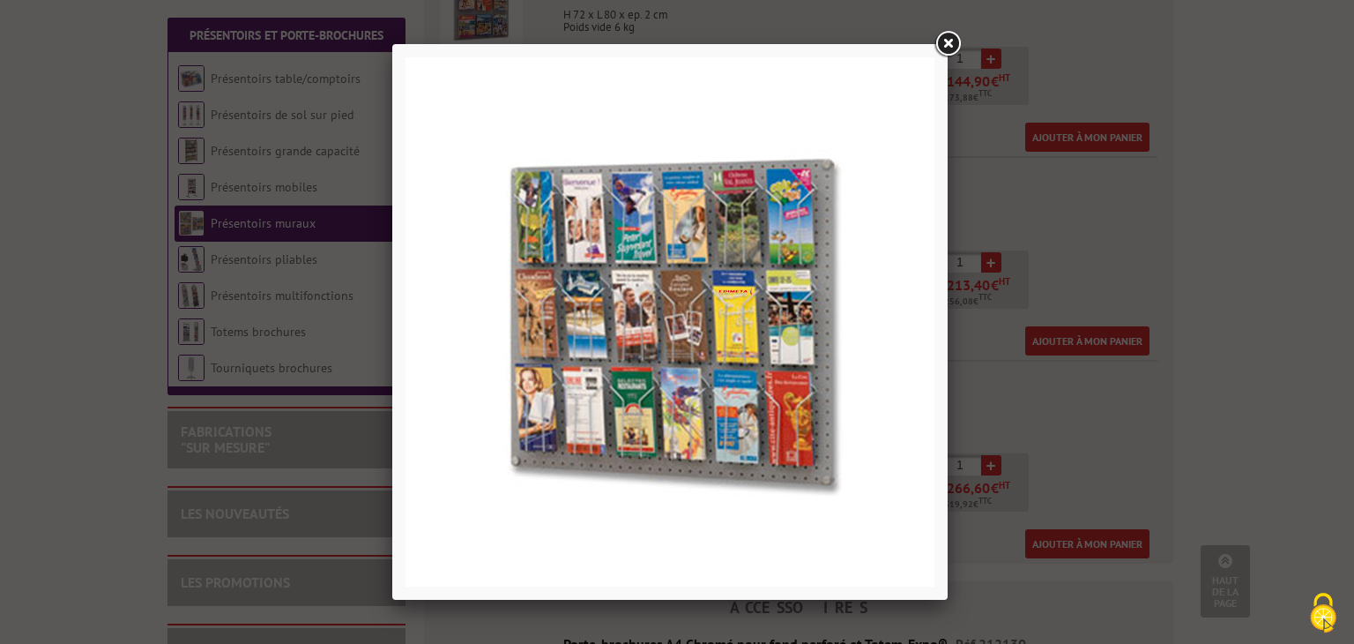
click at [949, 47] on link at bounding box center [948, 44] width 32 height 32
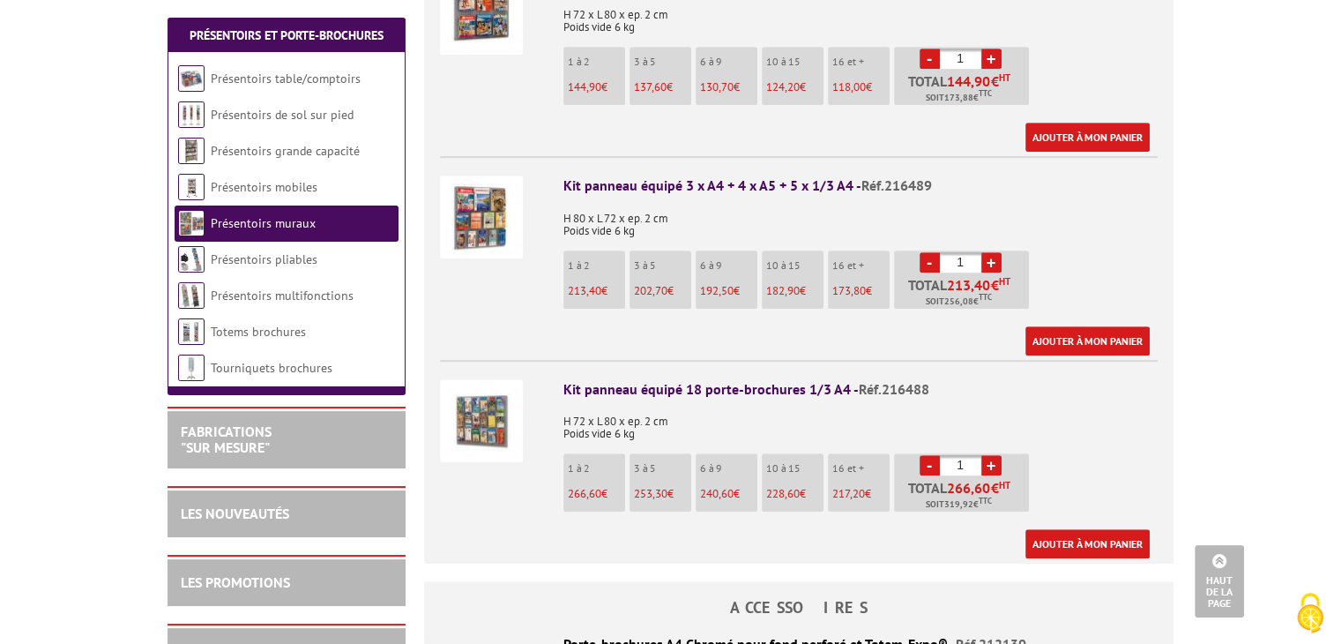
scroll to position [1058, 0]
